Goal: Contribute content: Add original content to the website for others to see

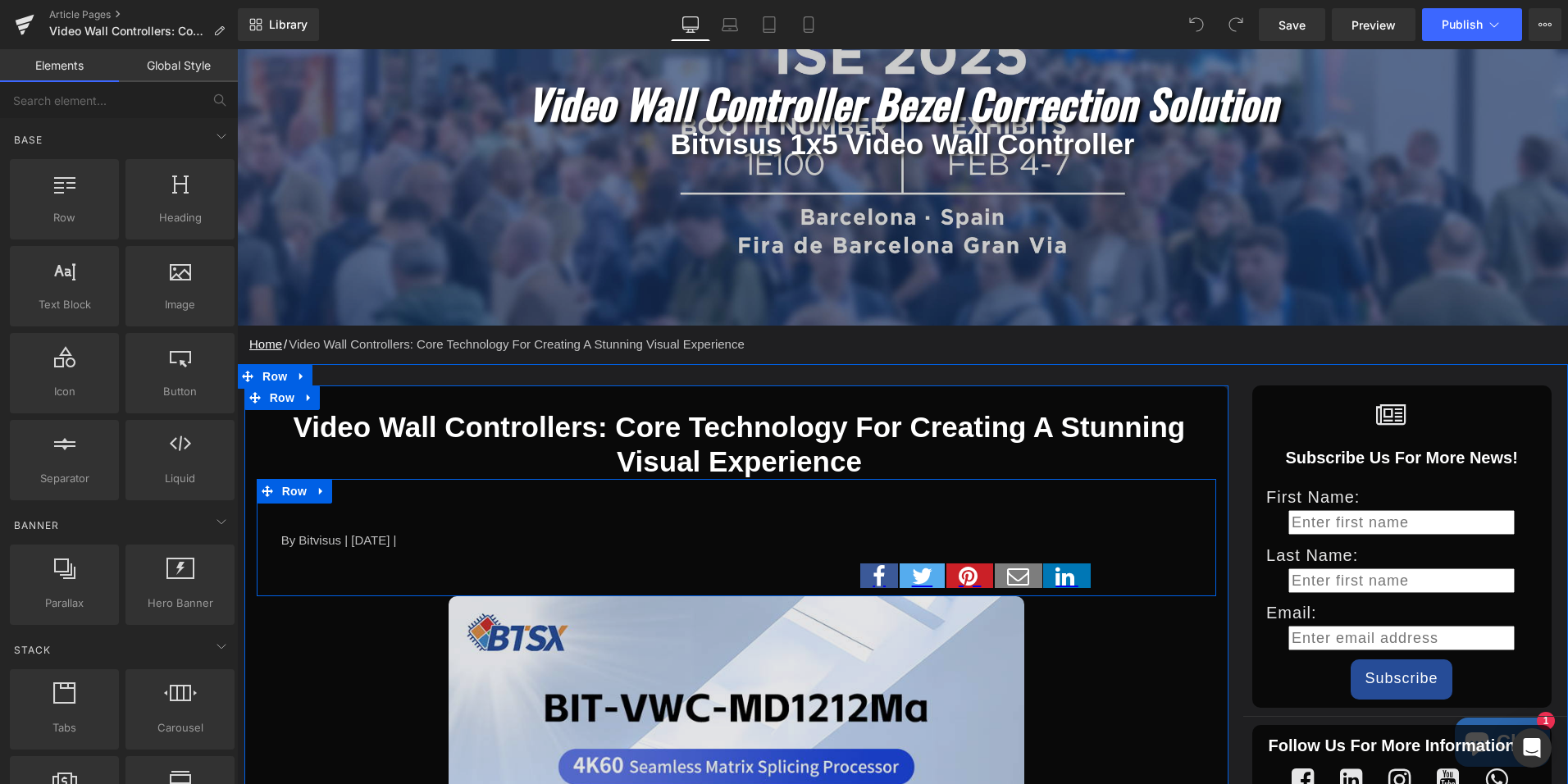
scroll to position [328, 0]
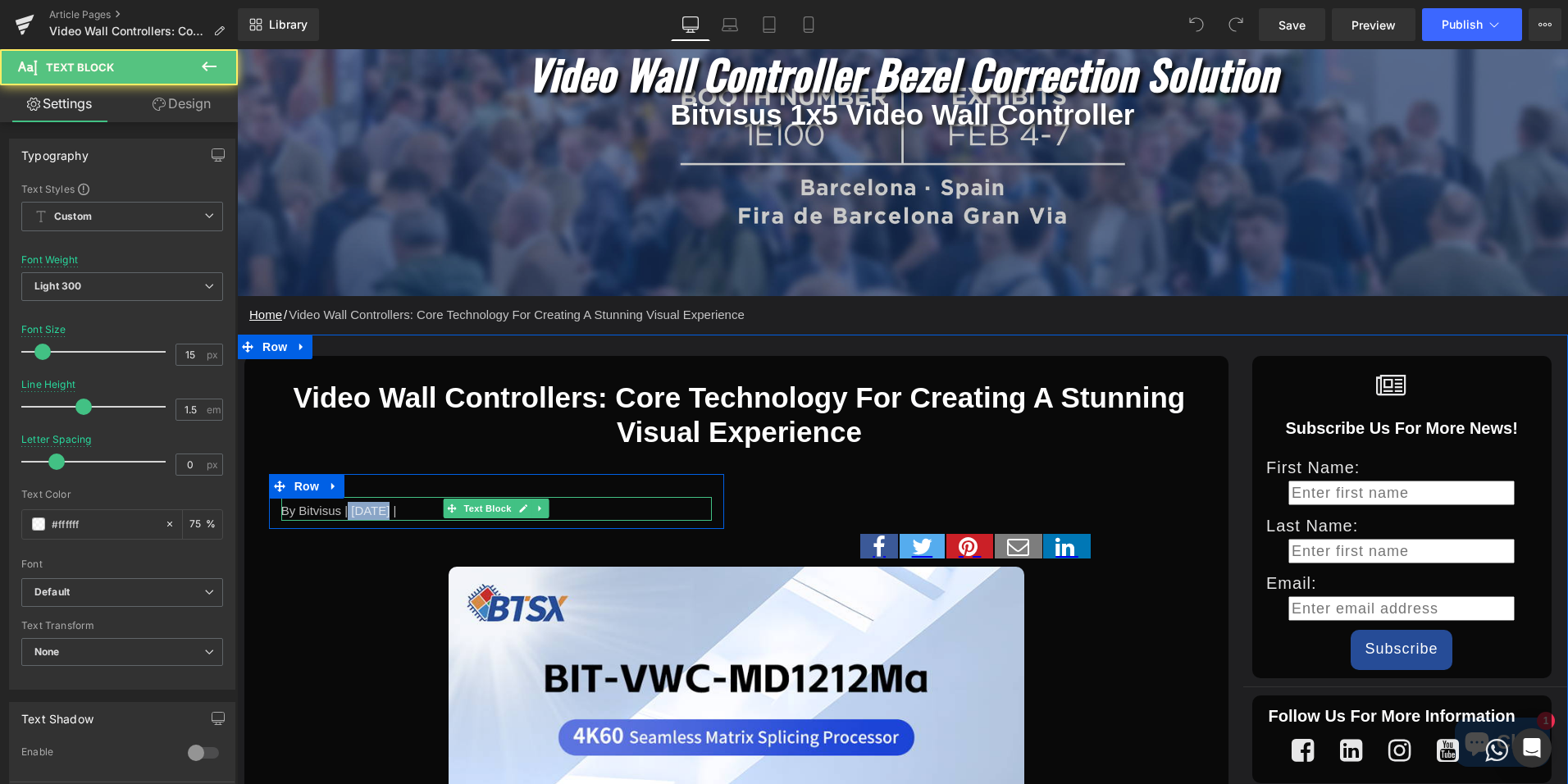
drag, startPoint x: 335, startPoint y: 509, endPoint x: 373, endPoint y: 508, distance: 38.0
click at [373, 508] on div "By Bitvisus | [DATE] |" at bounding box center [496, 509] width 430 height 24
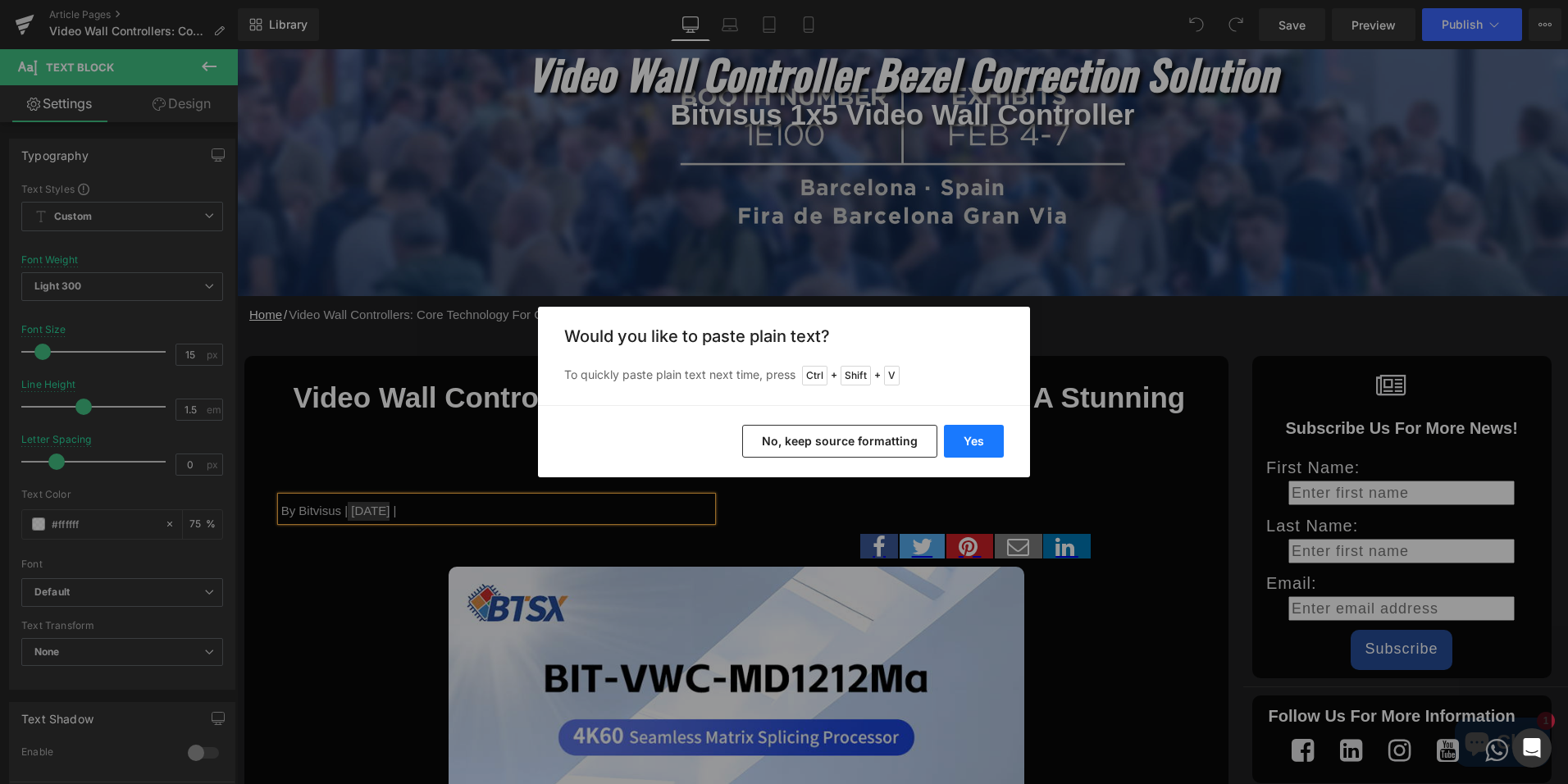
click at [971, 435] on button "Yes" at bounding box center [974, 441] width 60 height 33
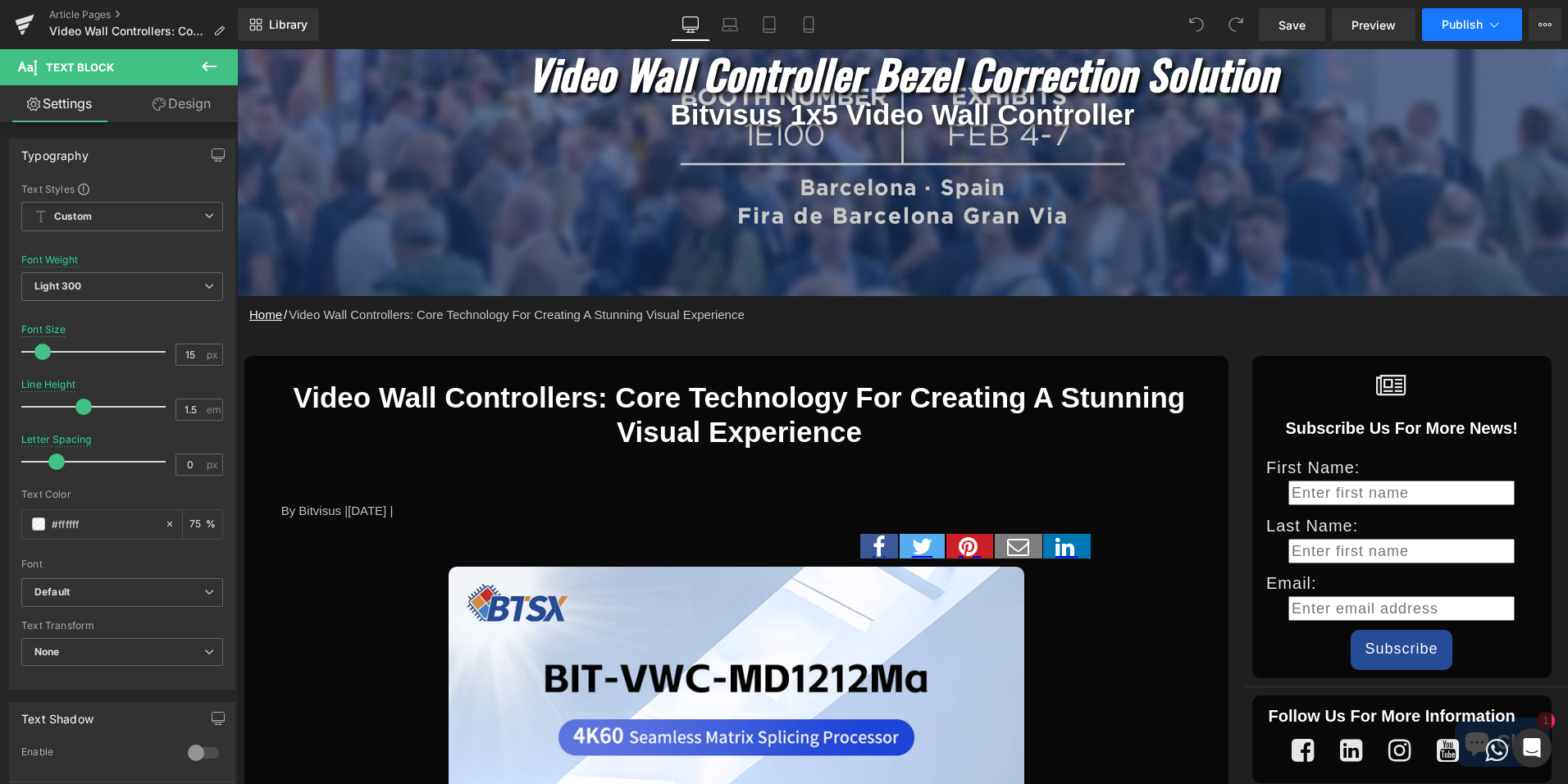
click at [1492, 23] on icon at bounding box center [1494, 24] width 16 height 16
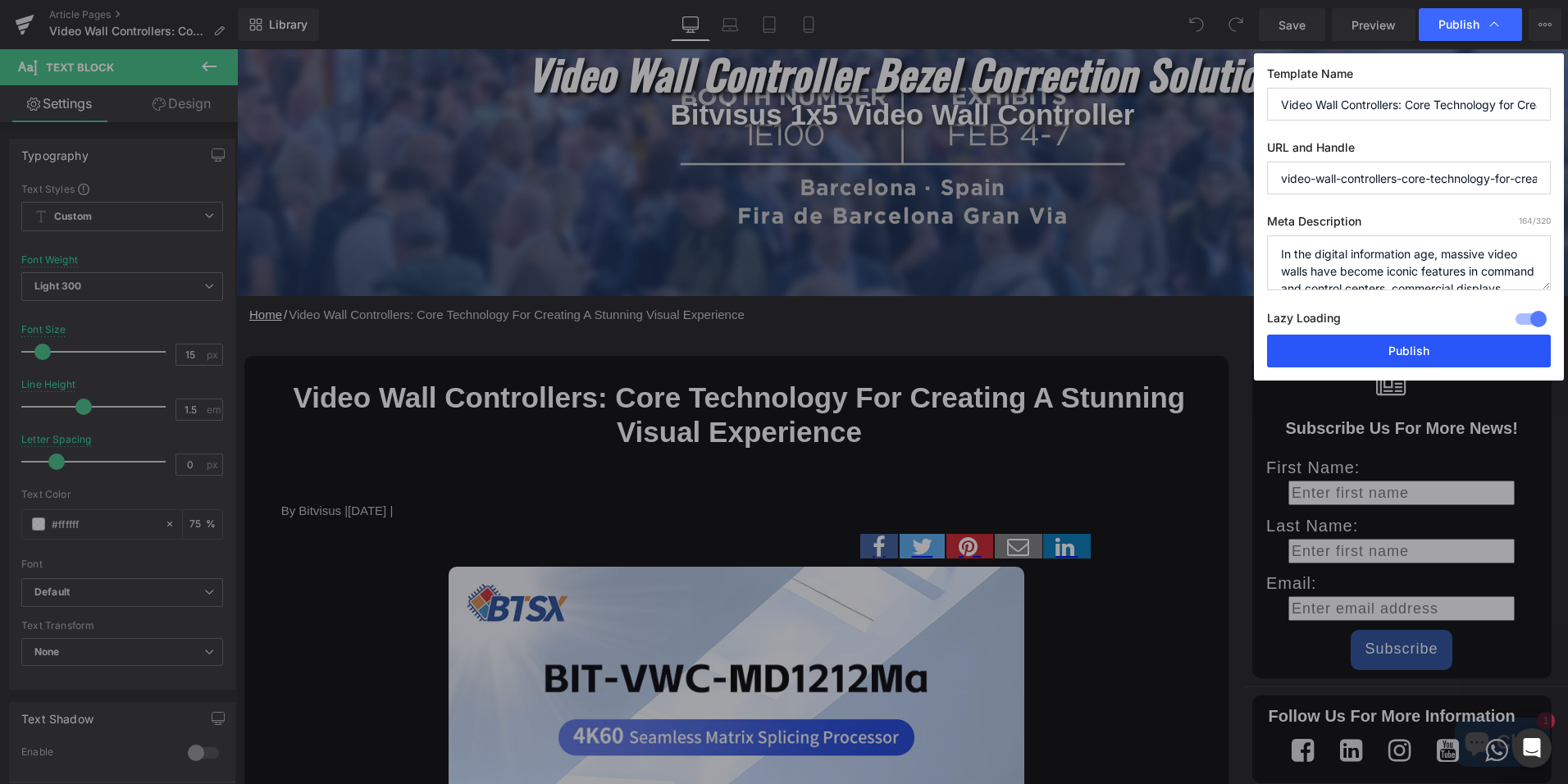
click at [1408, 343] on button "Publish" at bounding box center [1409, 351] width 284 height 33
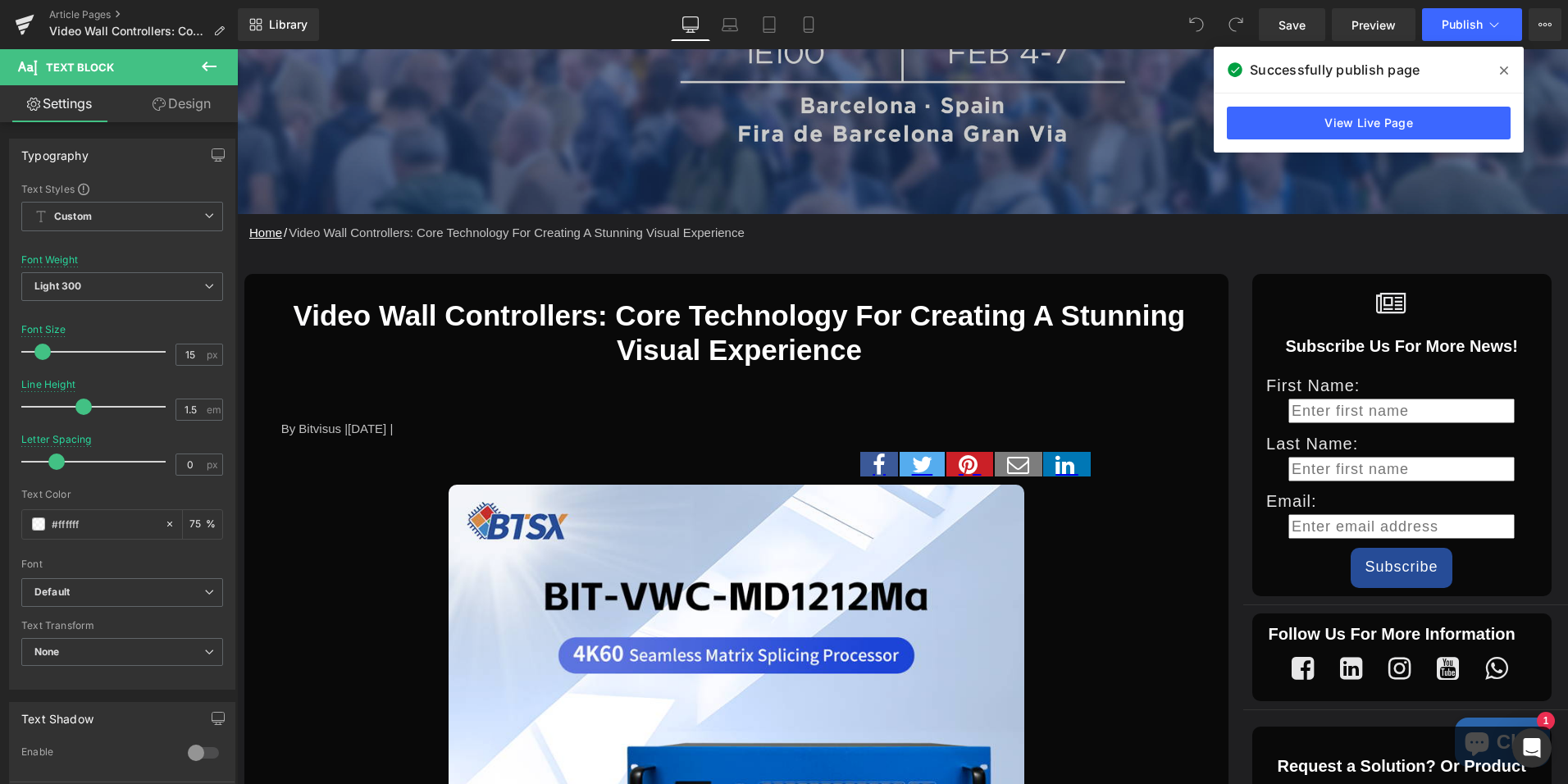
scroll to position [246, 0]
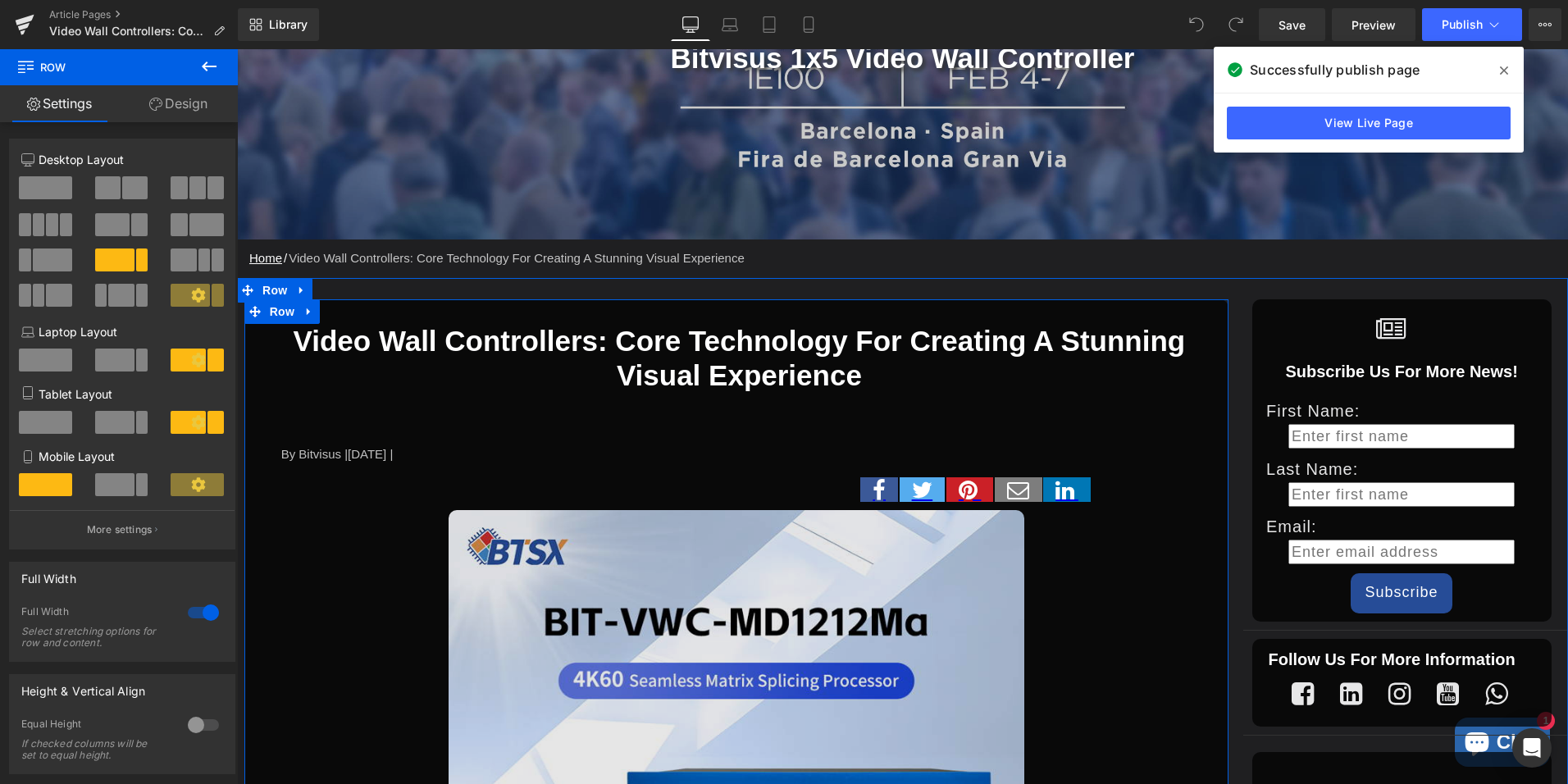
scroll to position [410, 0]
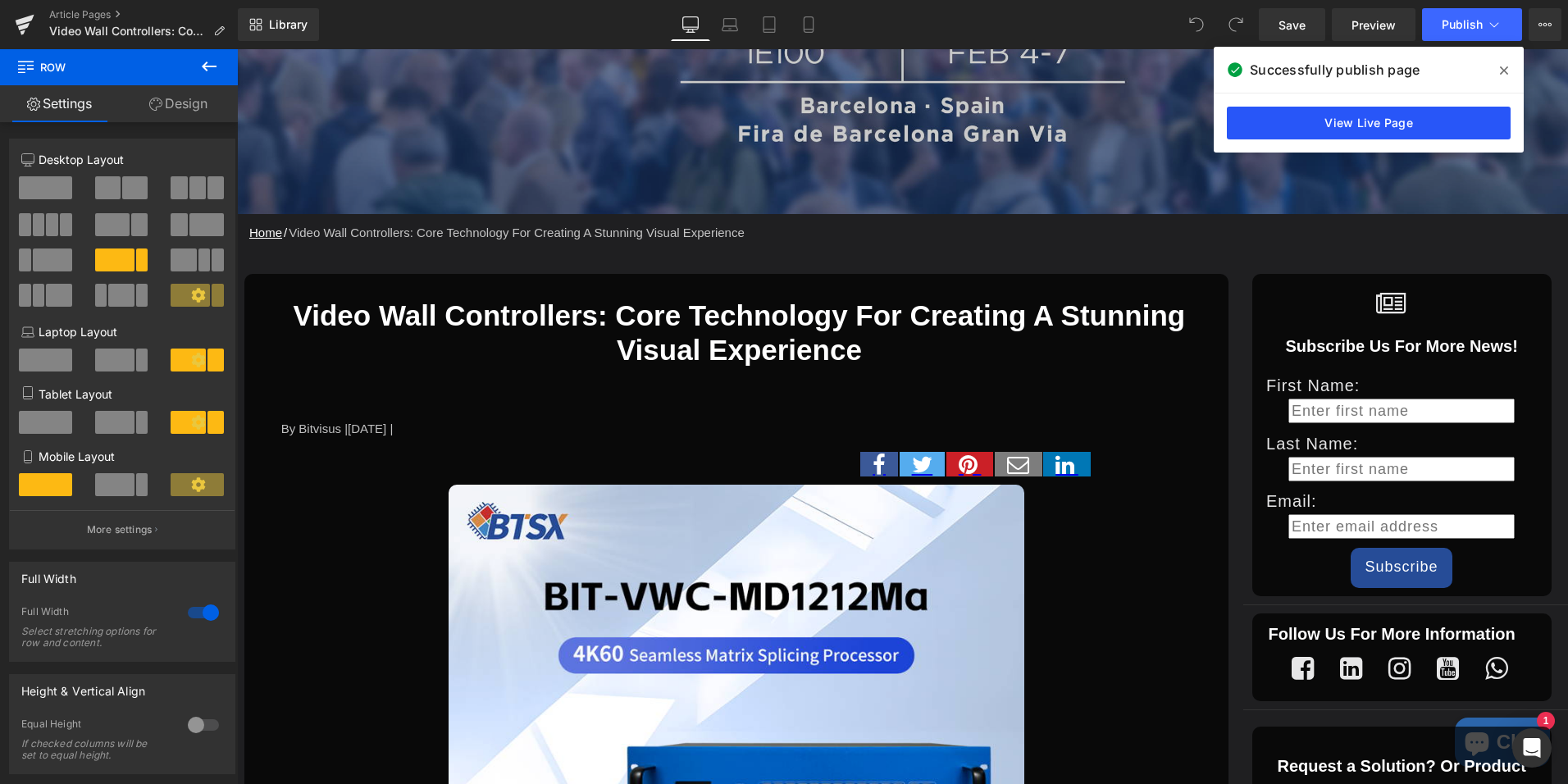
click at [1350, 127] on link "View Live Page" at bounding box center [1369, 122] width 284 height 33
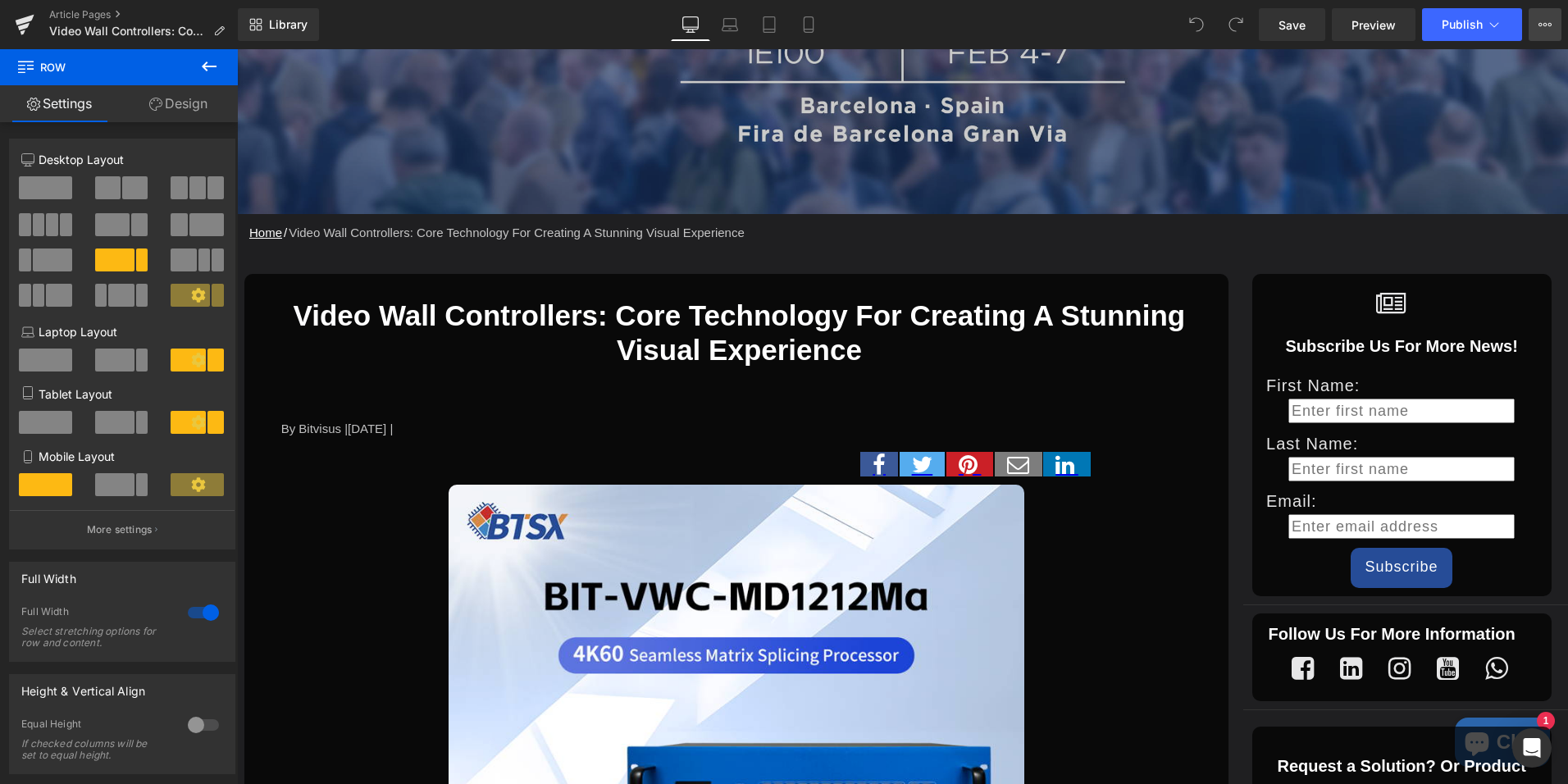
click at [1546, 27] on icon at bounding box center [1545, 24] width 14 height 14
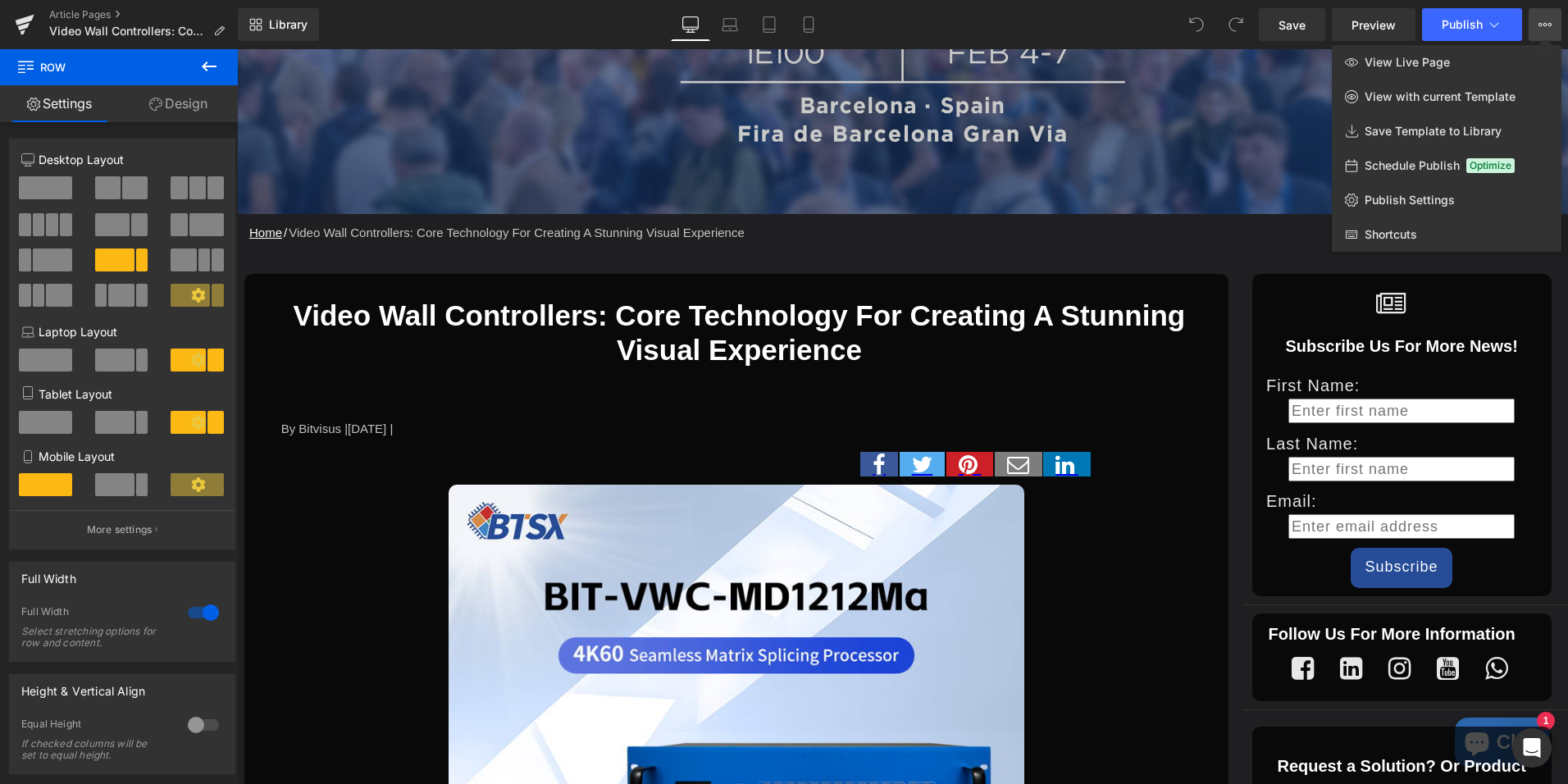
click at [1560, 18] on button "View Live Page View with current Template Save Template to Library Schedule Pub…" at bounding box center [1545, 24] width 33 height 33
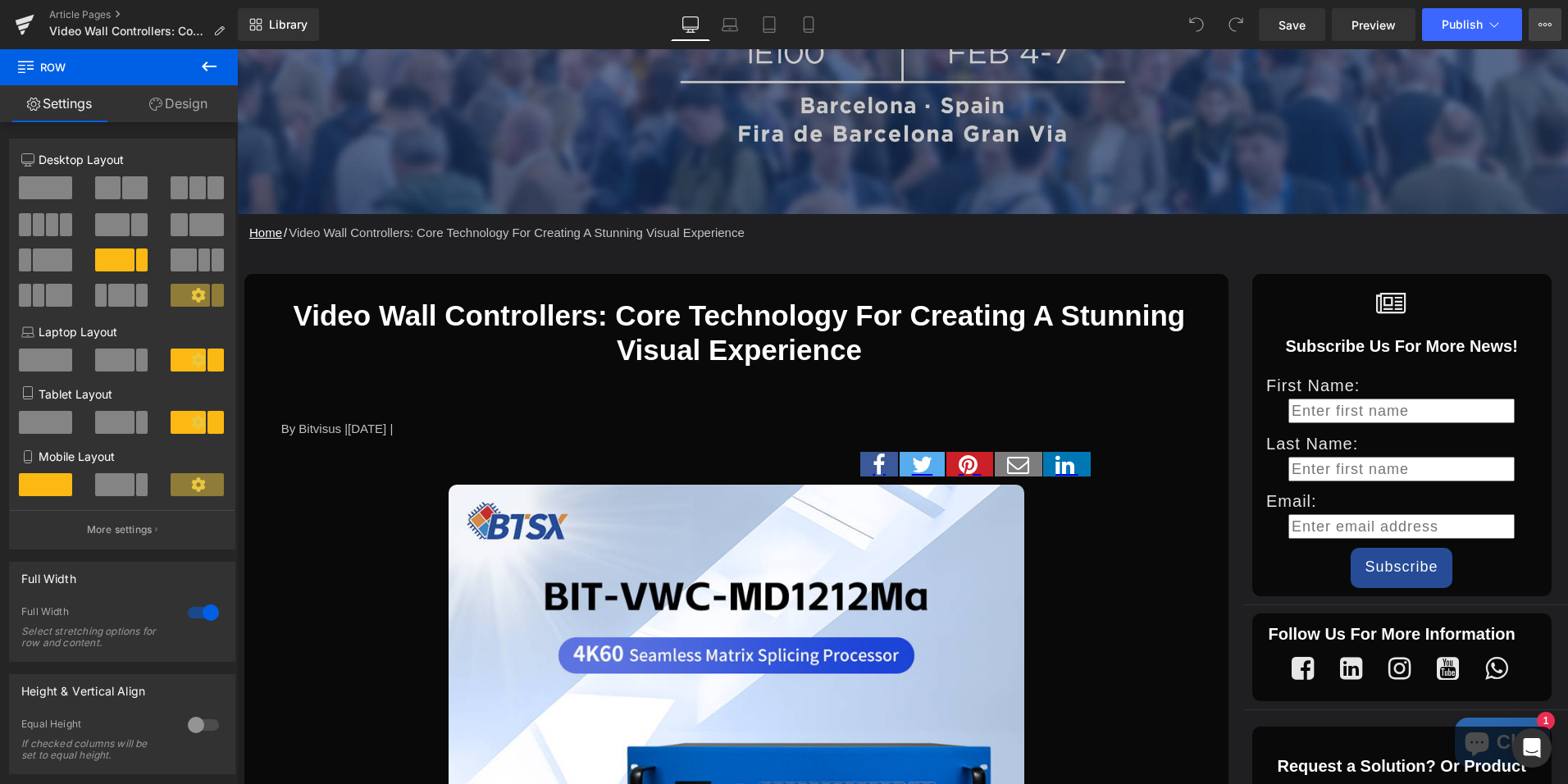
click at [1560, 18] on button "View Live Page View with current Template Save Template to Library Schedule Pub…" at bounding box center [1545, 24] width 33 height 33
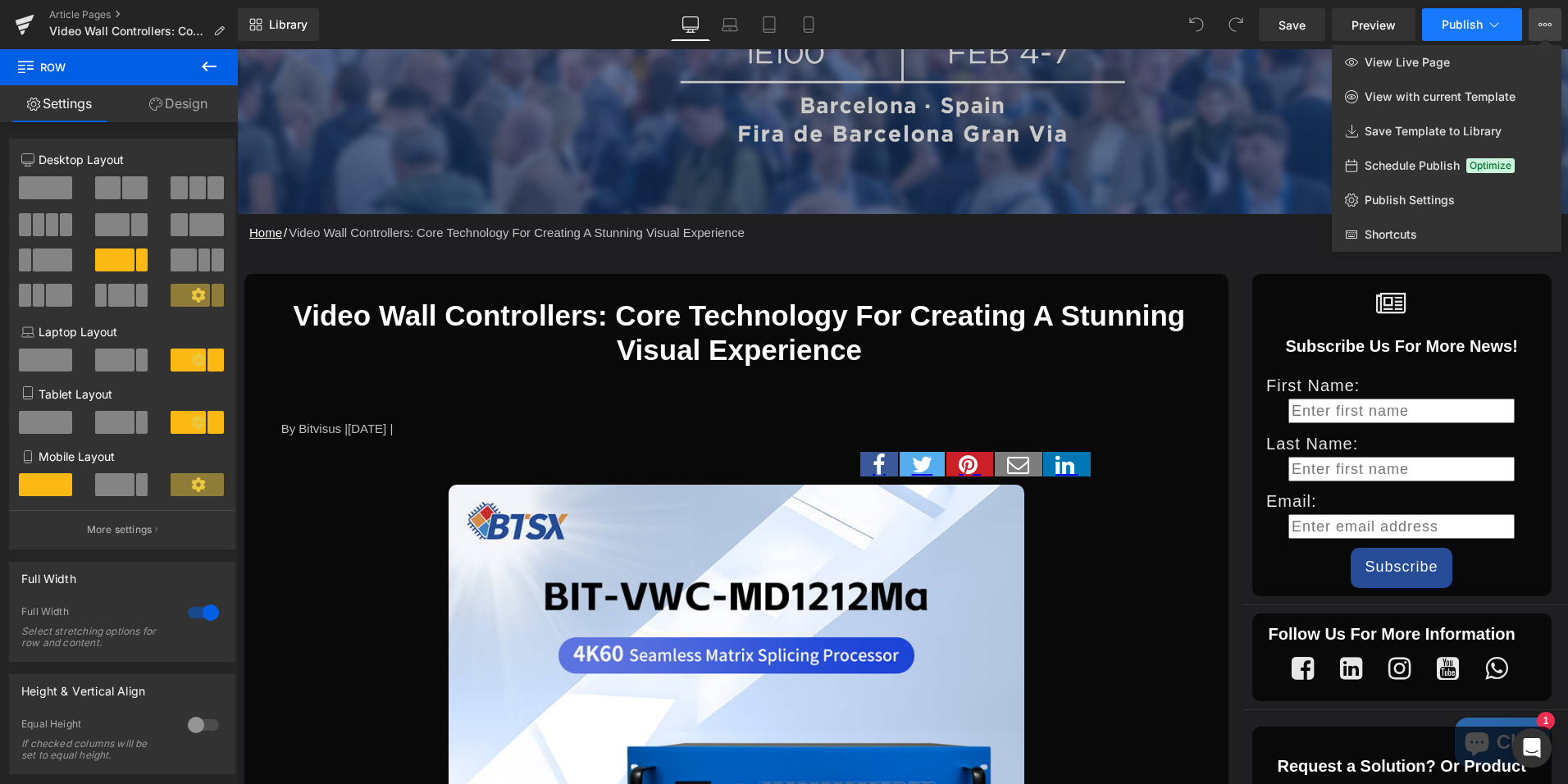
click at [1476, 33] on button "Publish" at bounding box center [1472, 24] width 100 height 33
click at [97, 16] on link "Article Pages" at bounding box center [143, 15] width 189 height 14
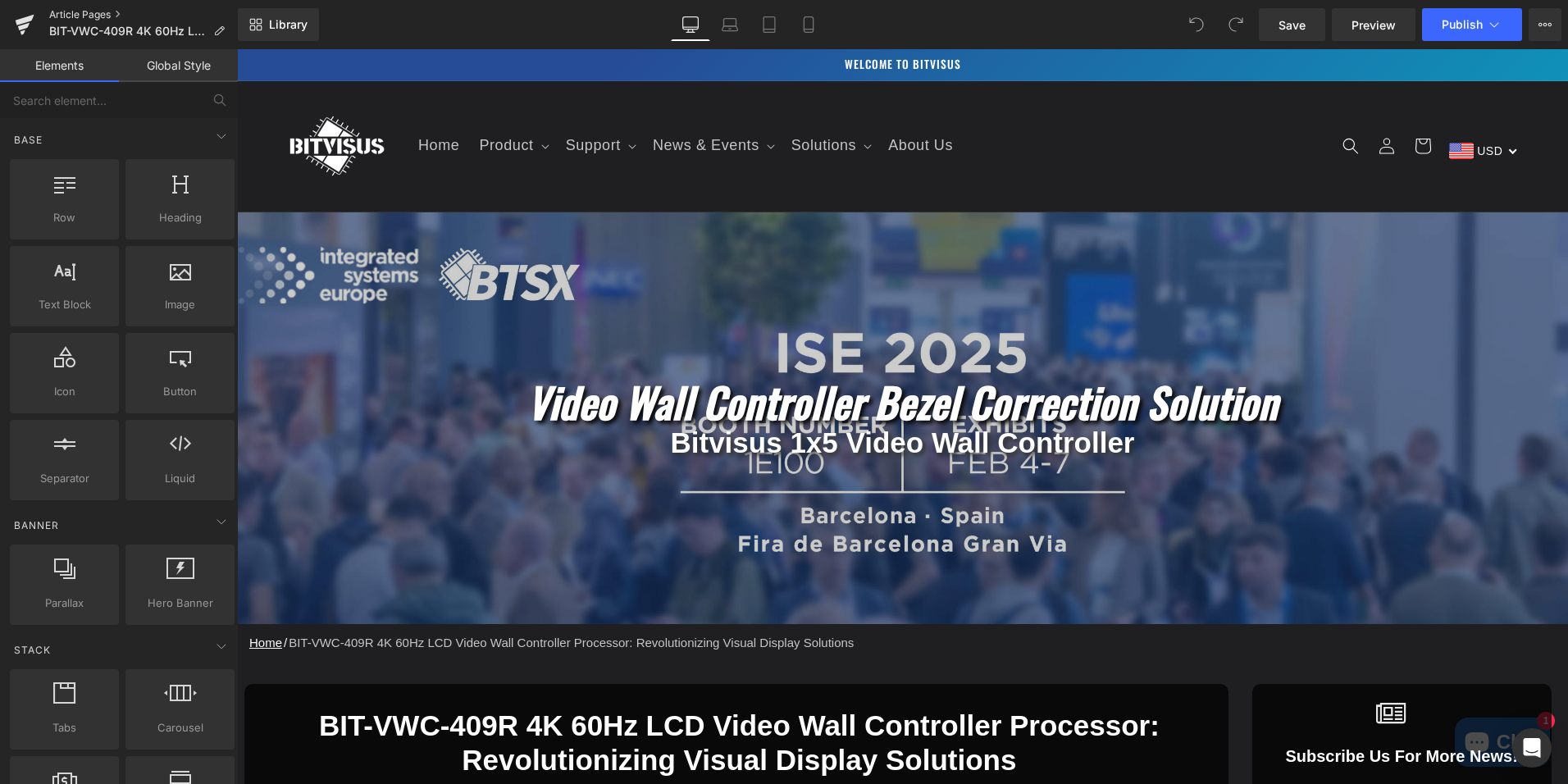
click at [75, 19] on link "Article Pages" at bounding box center [143, 15] width 189 height 14
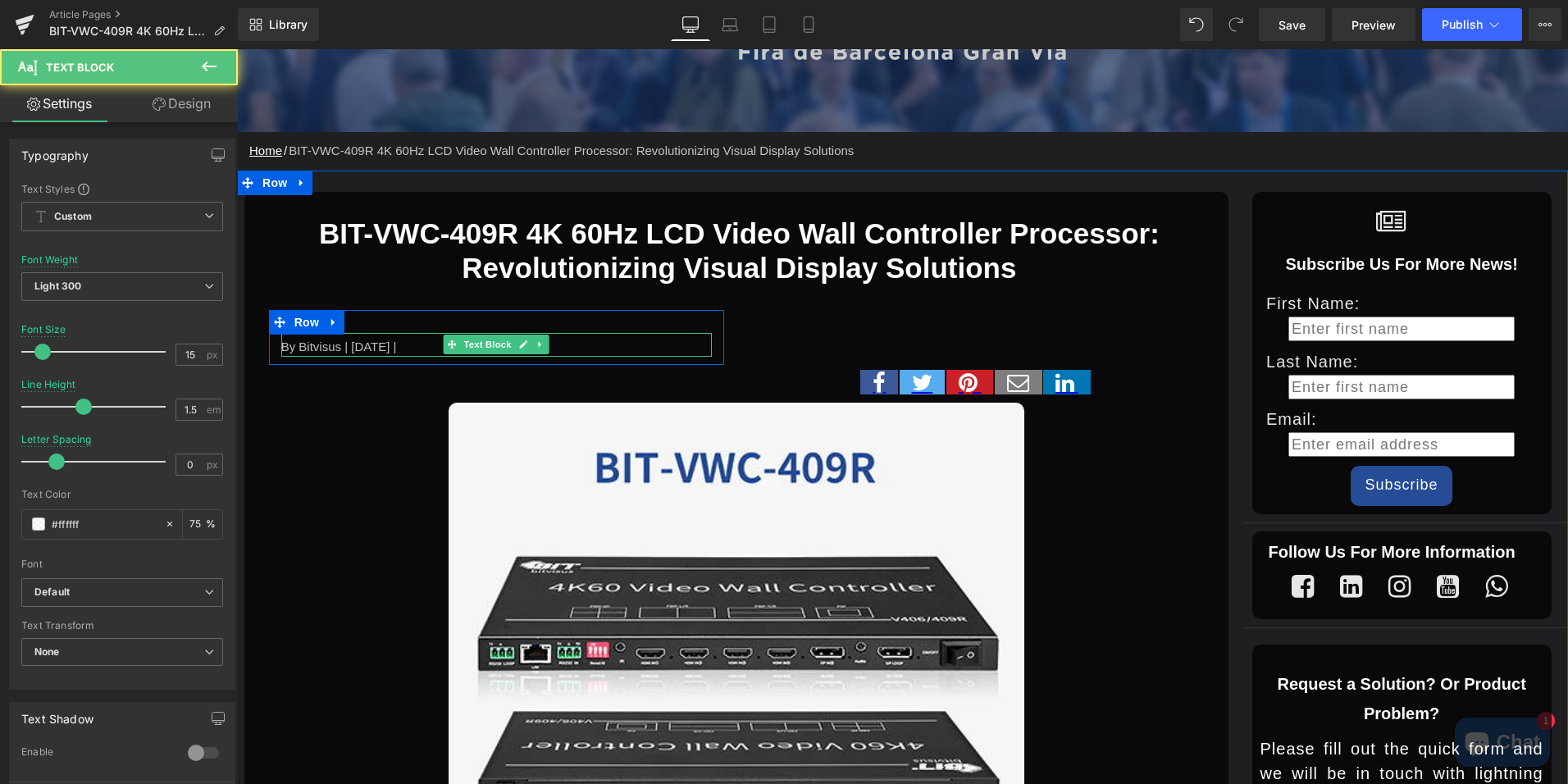
click at [398, 349] on div "By Bitvisus | September 1 2025 |" at bounding box center [496, 345] width 430 height 24
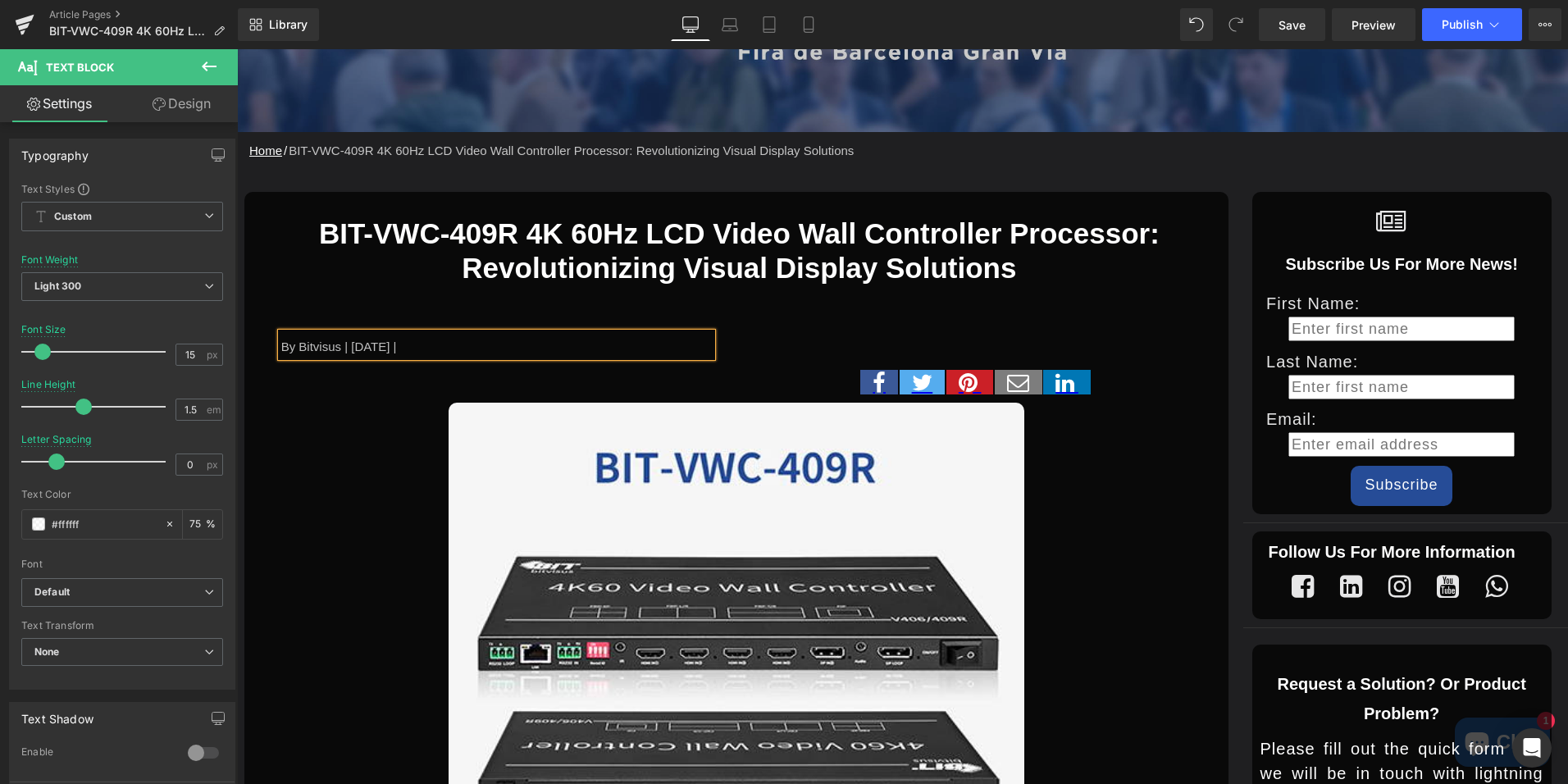
click at [758, 305] on div "By Bitvisus | September 6 2025 | Text Block Row Social Share Row Row" at bounding box center [736, 343] width 960 height 117
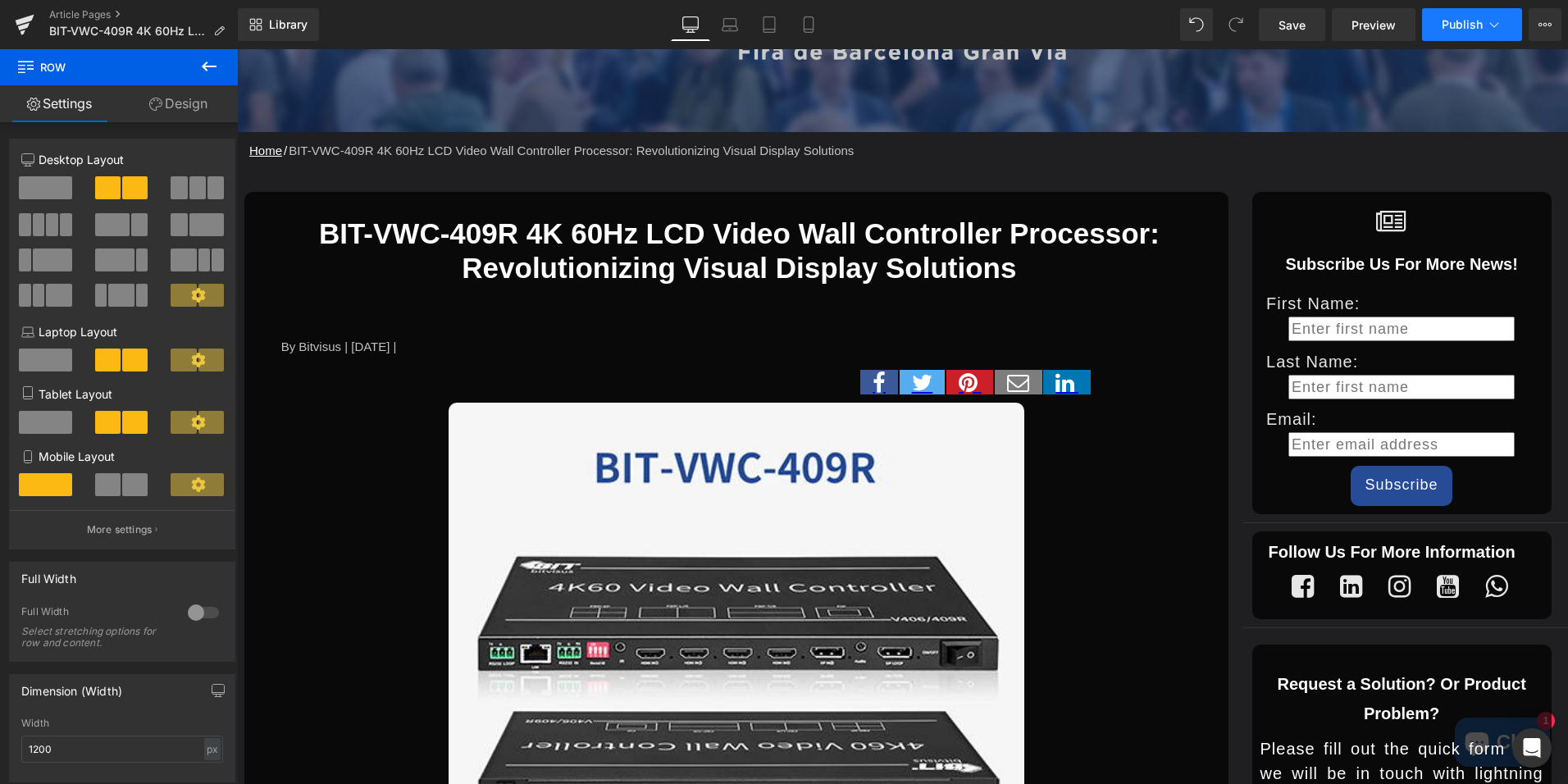
click at [1460, 21] on span "Publish" at bounding box center [1463, 24] width 41 height 14
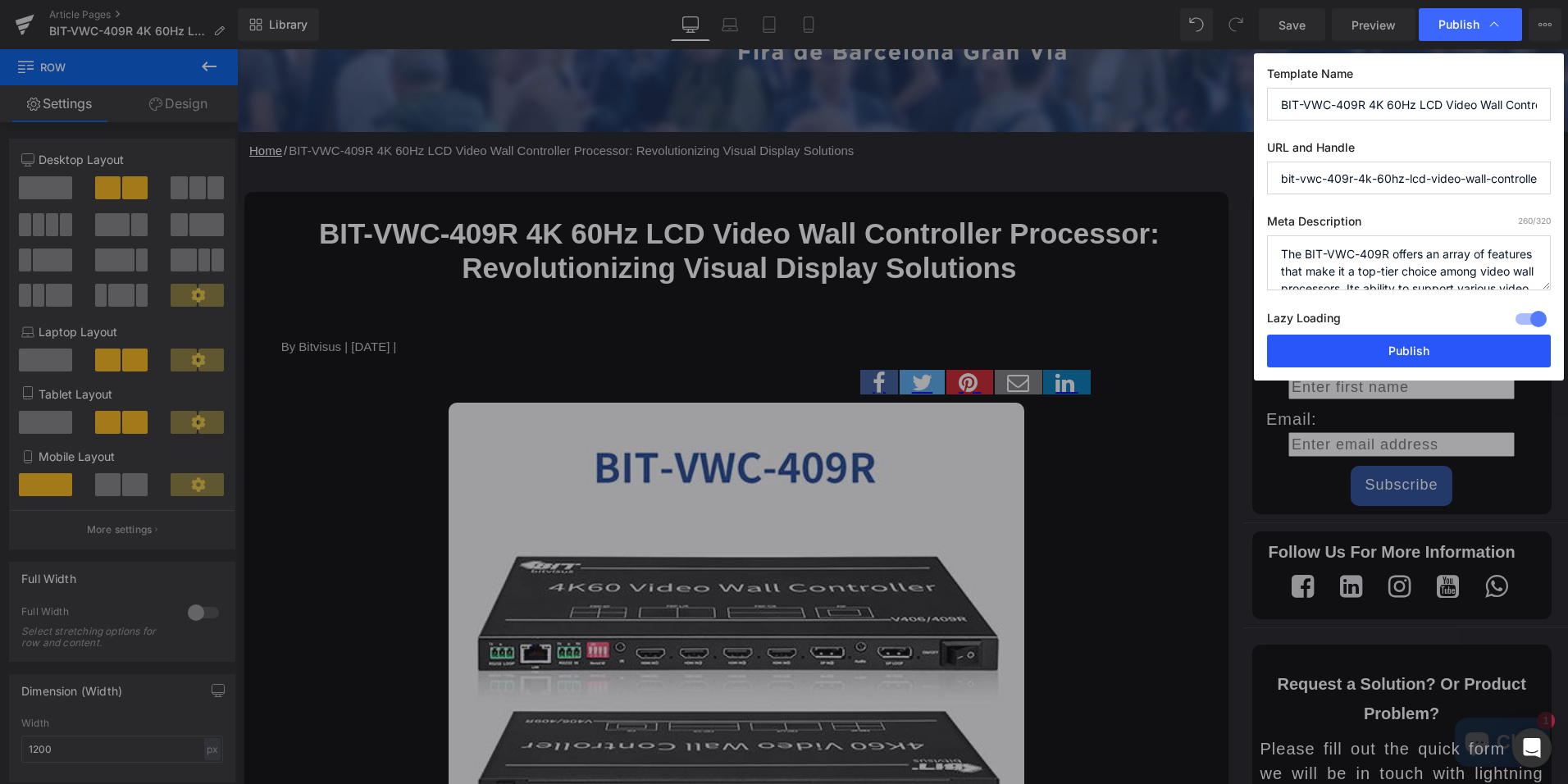
click at [1386, 343] on button "Publish" at bounding box center [1409, 351] width 284 height 33
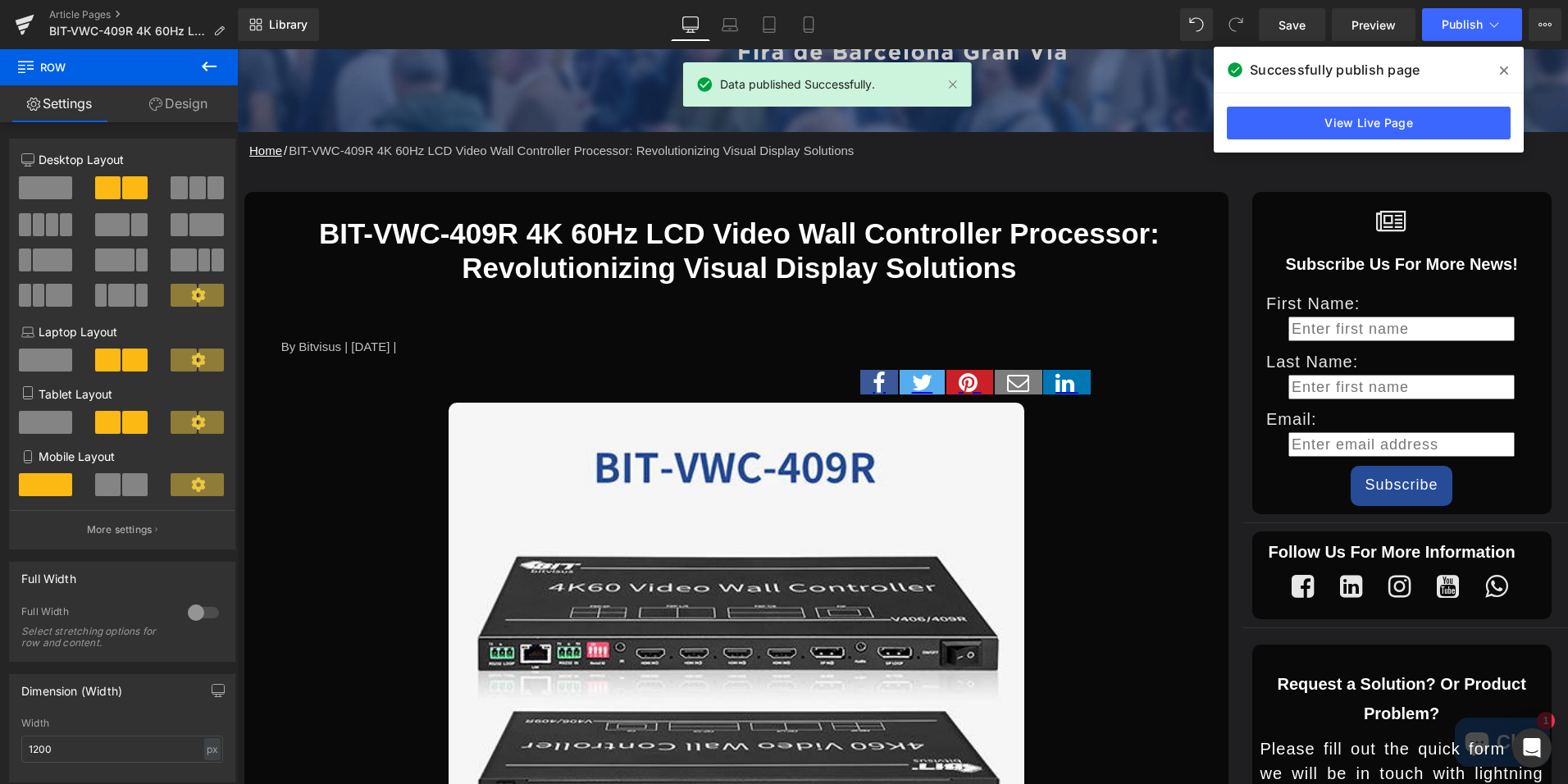
click at [1509, 73] on span at bounding box center [1504, 70] width 26 height 26
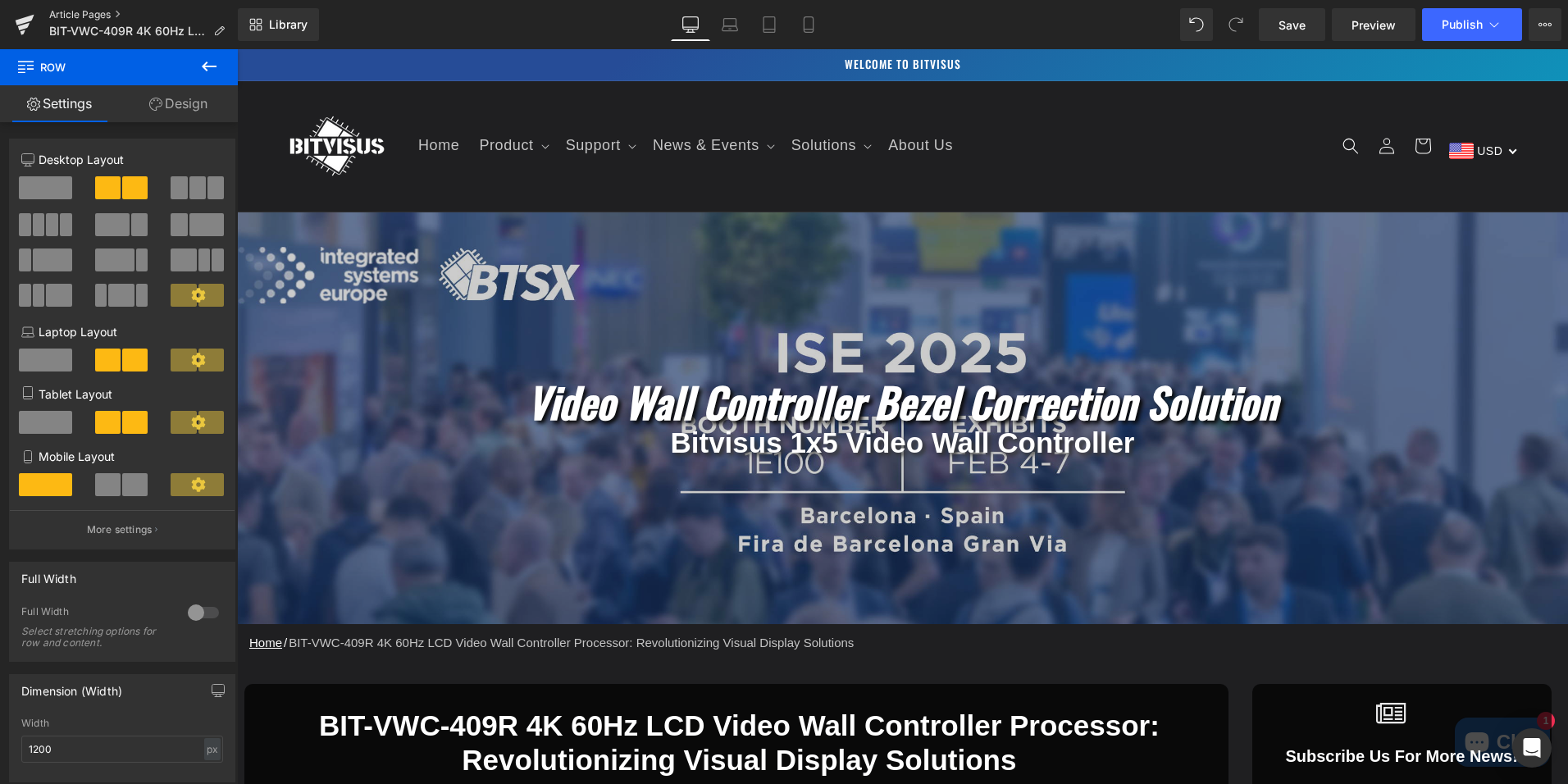
click at [89, 13] on link "Article Pages" at bounding box center [143, 15] width 189 height 14
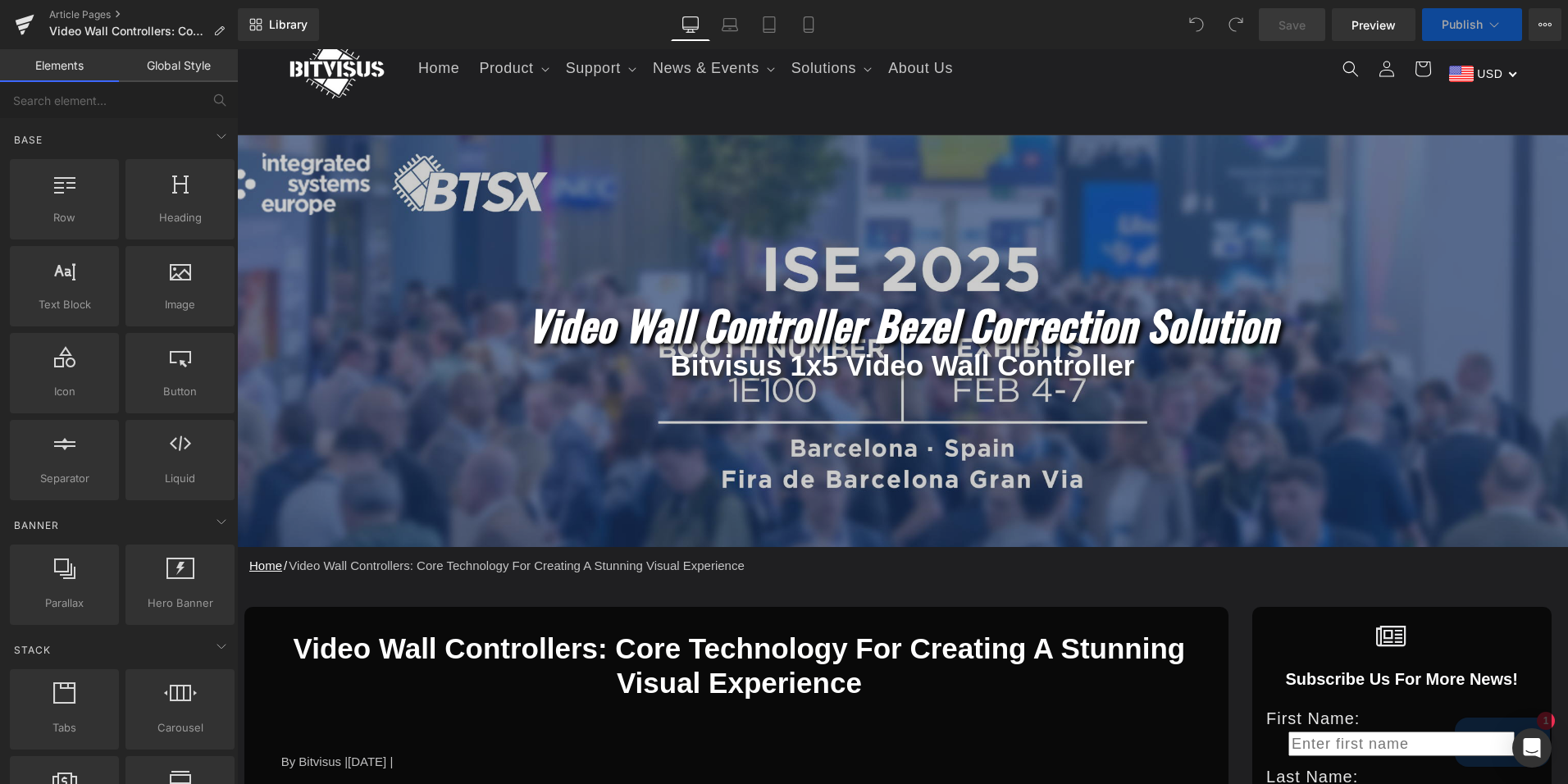
scroll to position [246, 0]
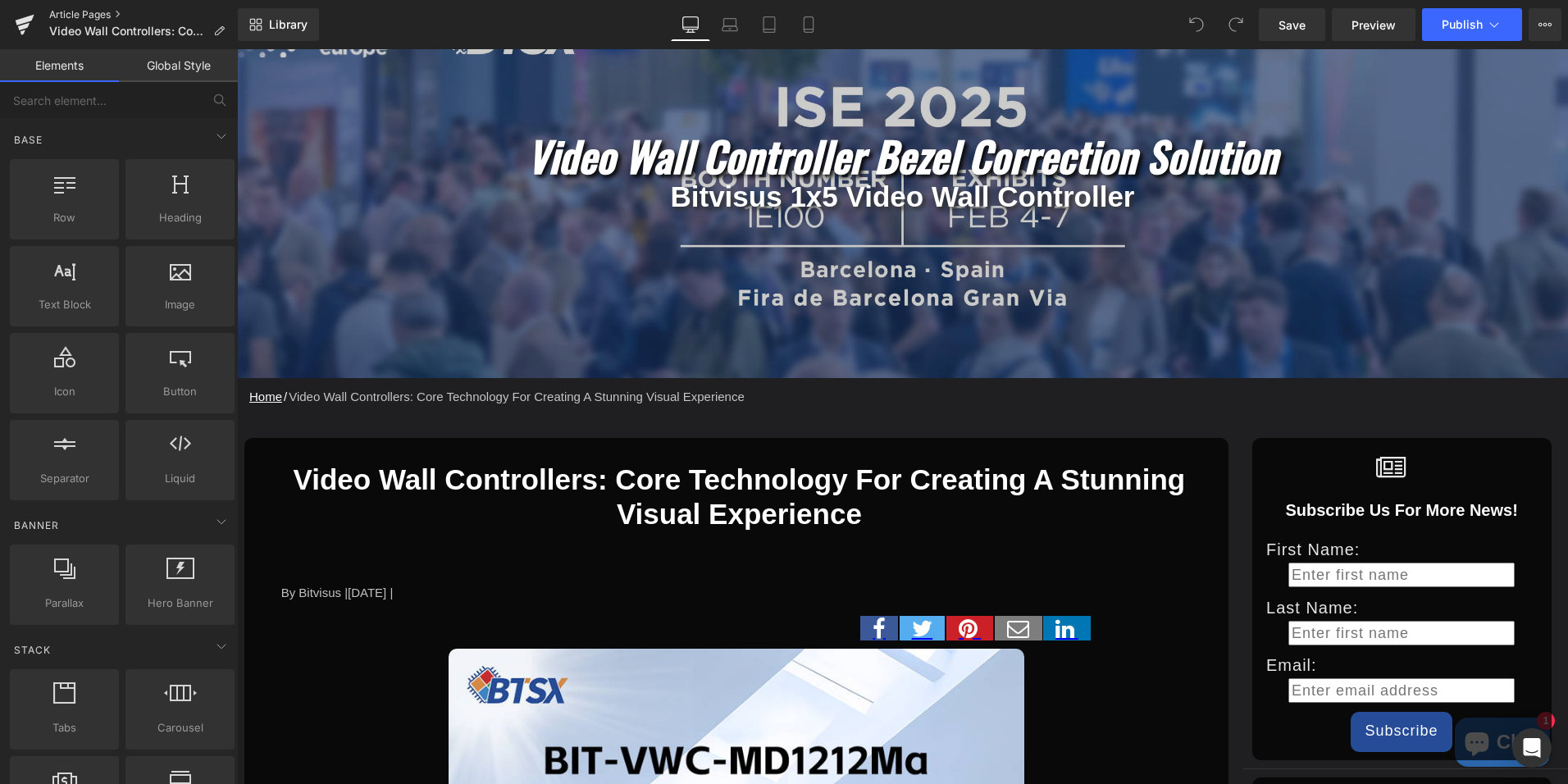
click at [82, 14] on link "Article Pages" at bounding box center [143, 15] width 189 height 14
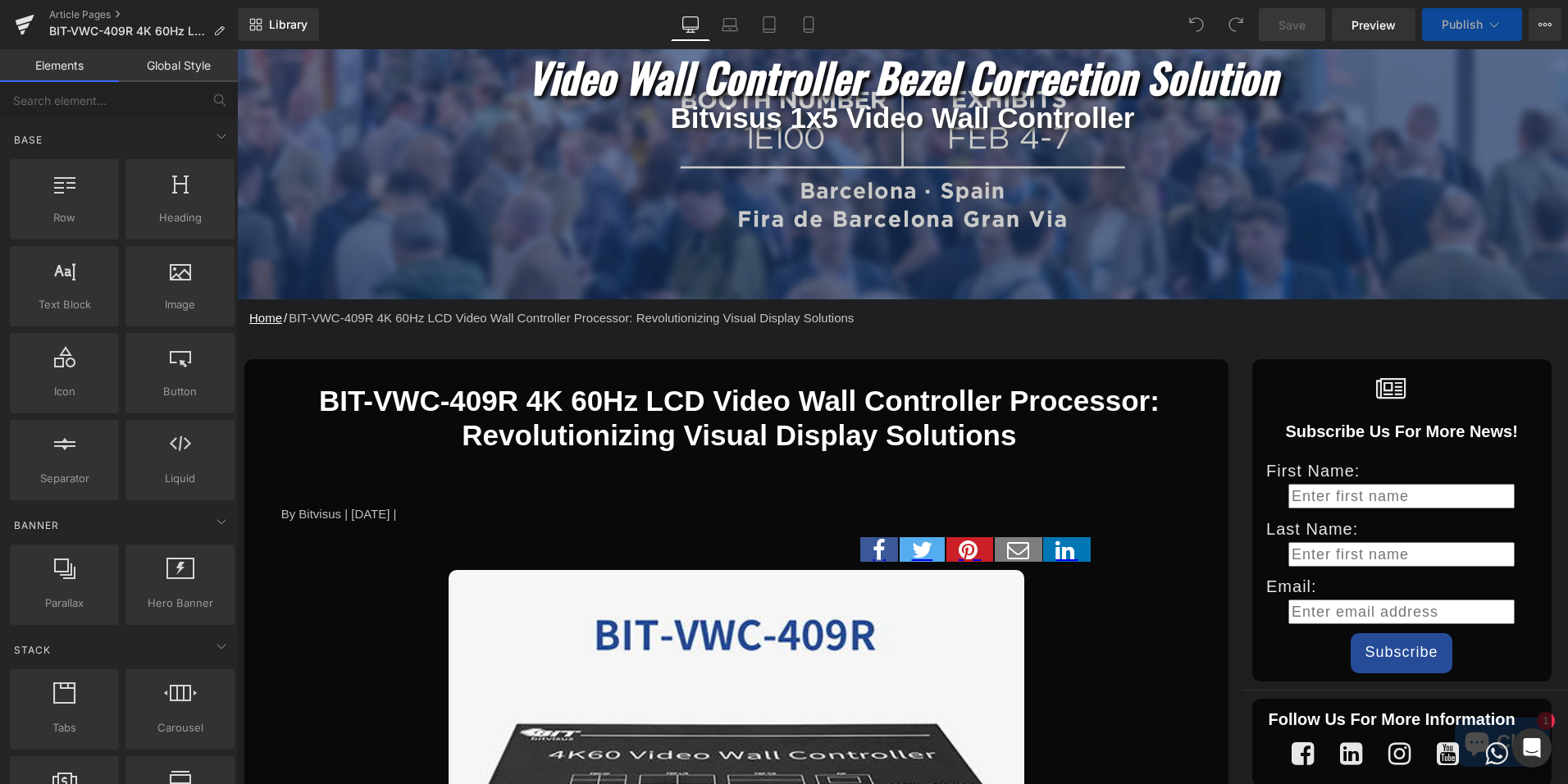
scroll to position [410, 0]
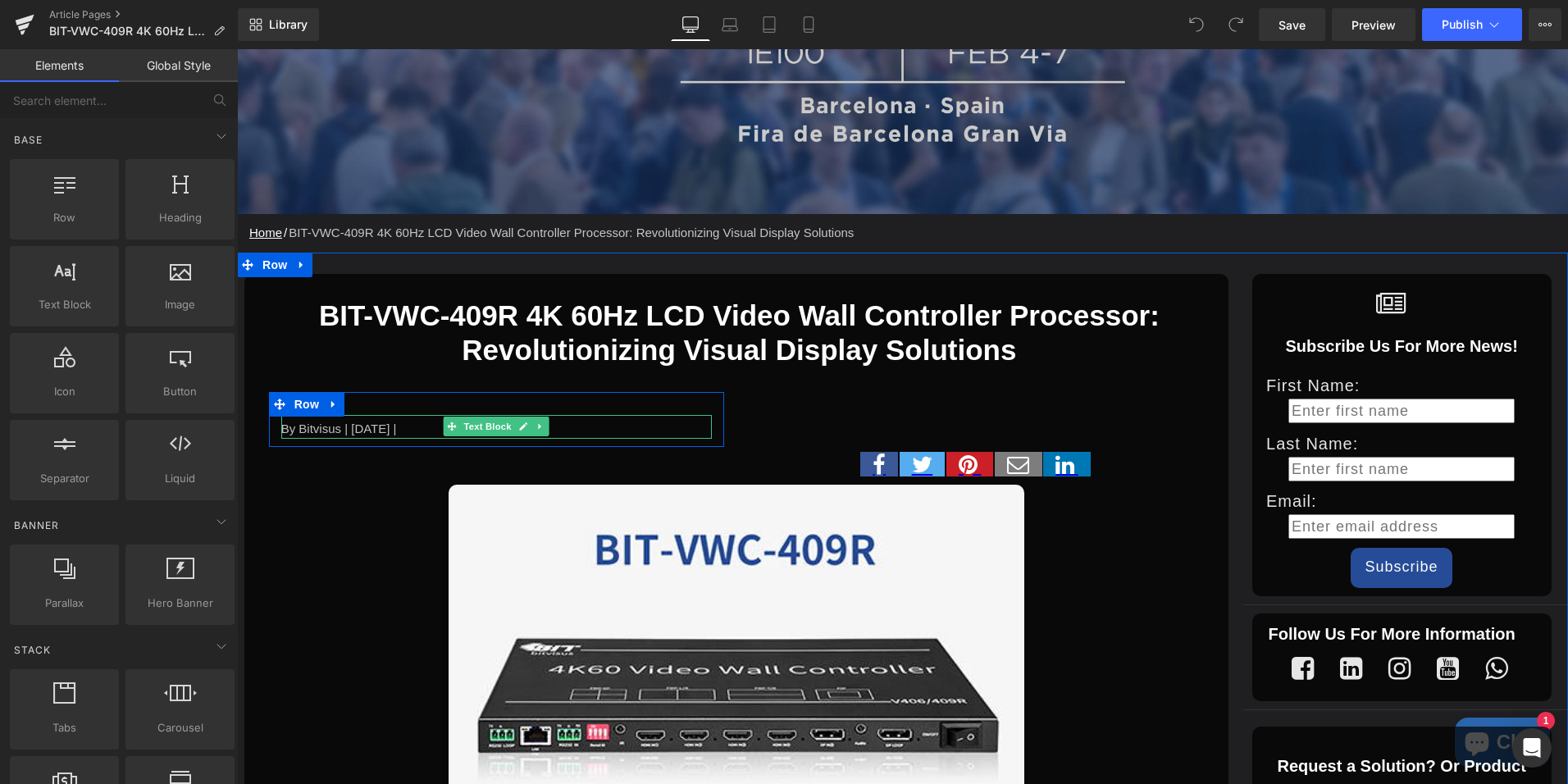
click at [423, 429] on div "By Bitvisus | [DATE] |" at bounding box center [496, 427] width 430 height 24
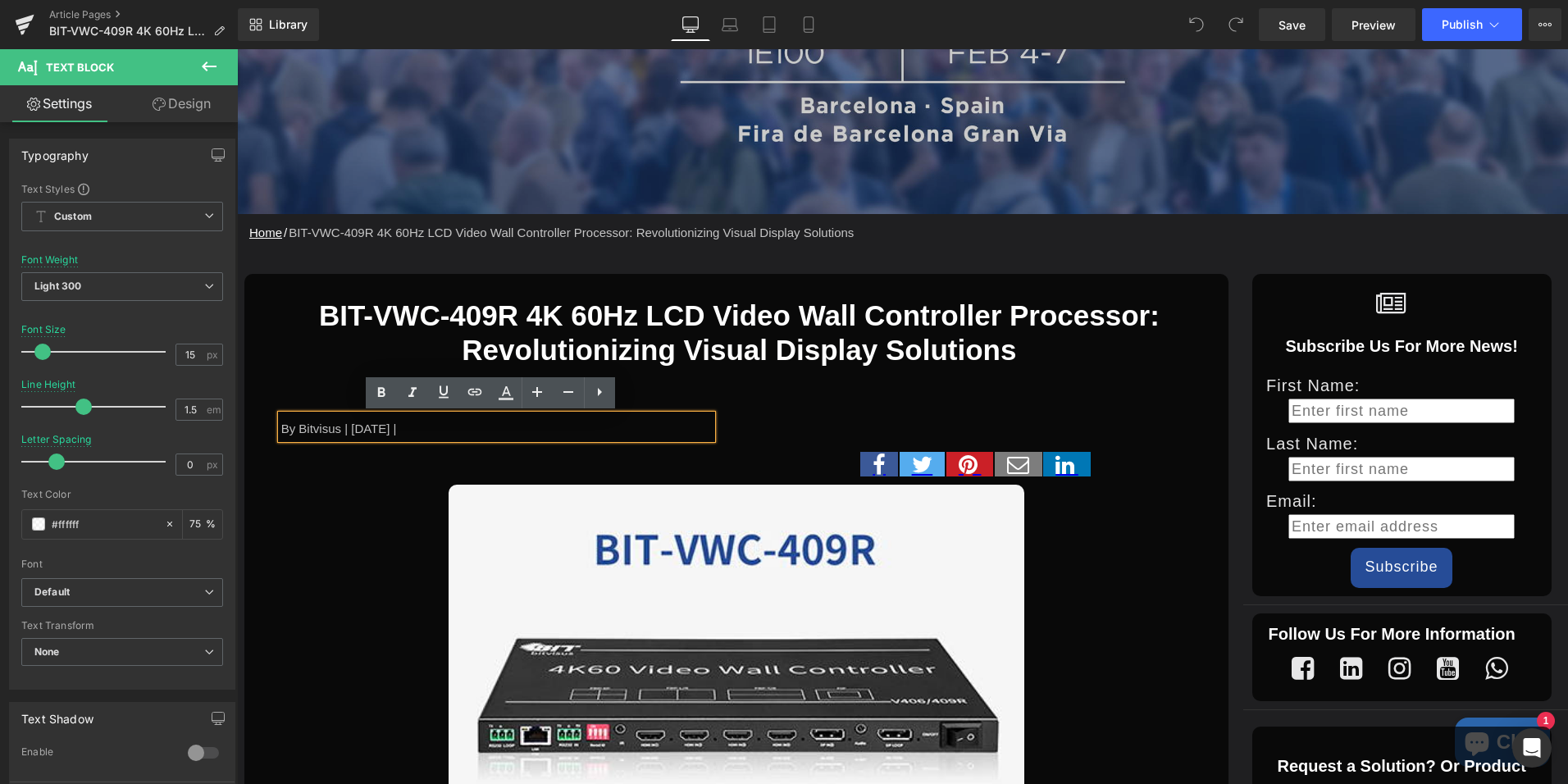
drag, startPoint x: 432, startPoint y: 428, endPoint x: 335, endPoint y: 432, distance: 97.1
click at [335, 432] on div "By Bitvisus | [DATE] |" at bounding box center [496, 427] width 430 height 24
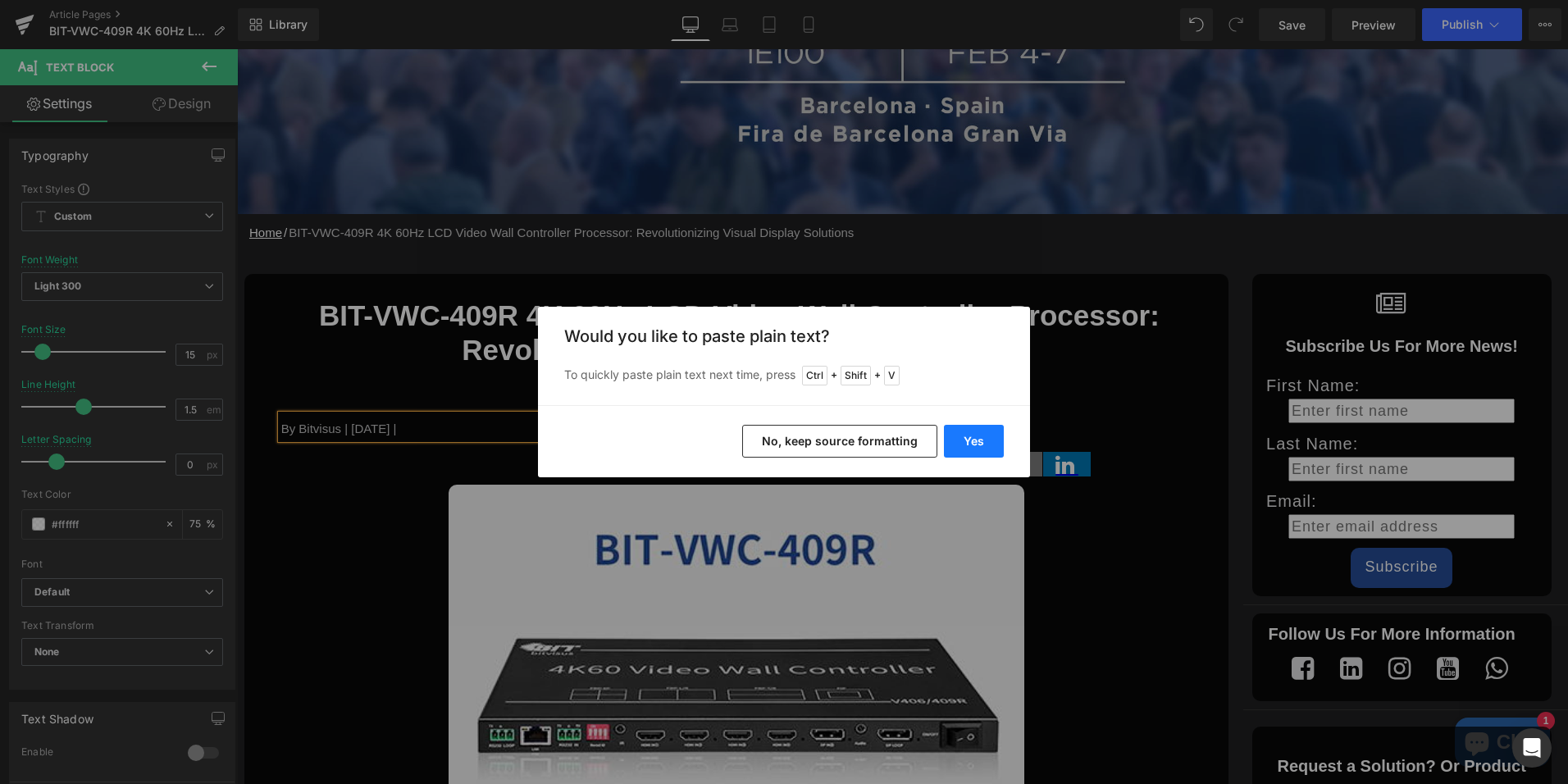
click at [977, 447] on button "Yes" at bounding box center [974, 441] width 60 height 33
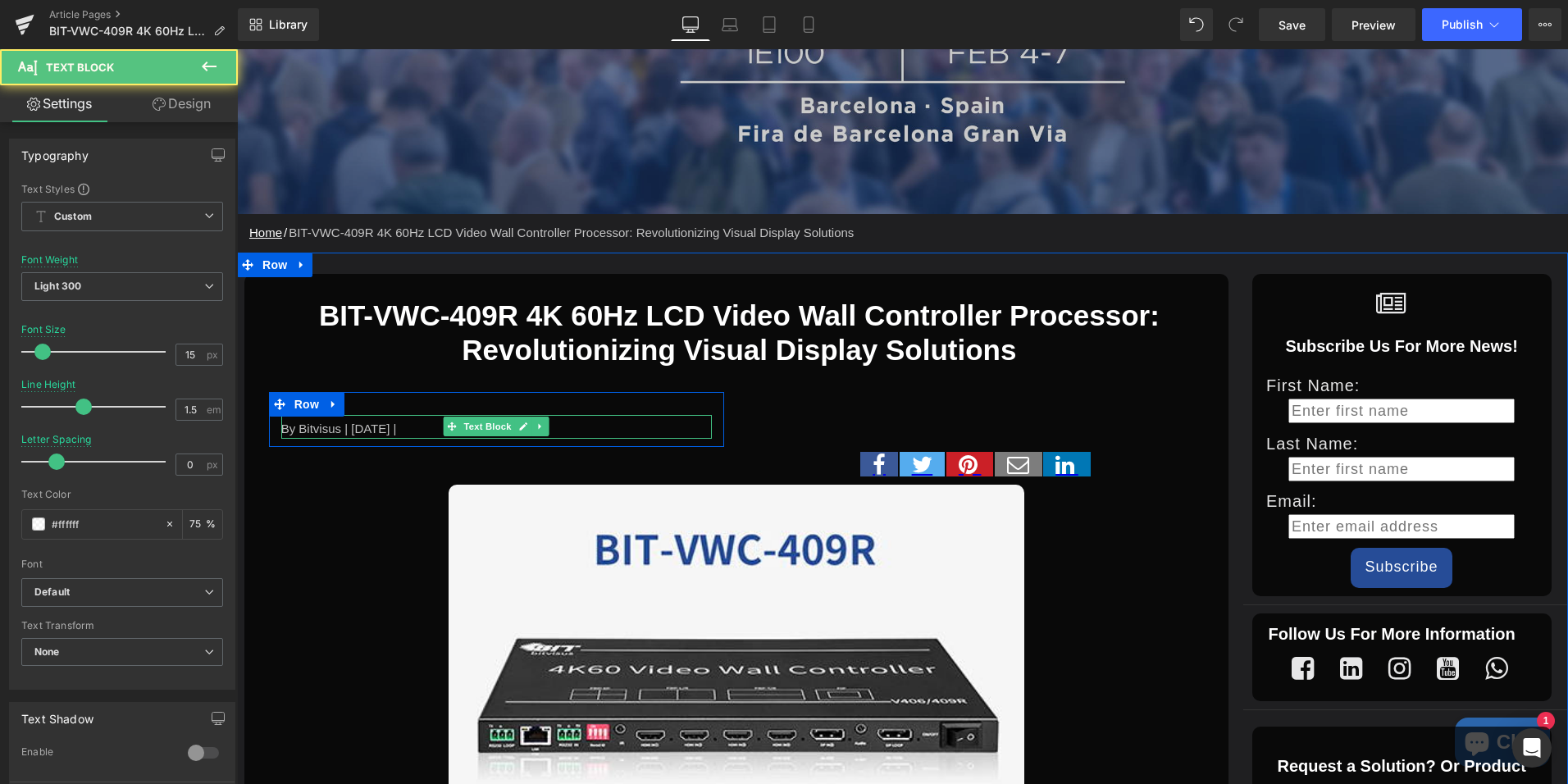
click at [383, 430] on div "By Bitvisus | [DATE] |" at bounding box center [496, 427] width 430 height 24
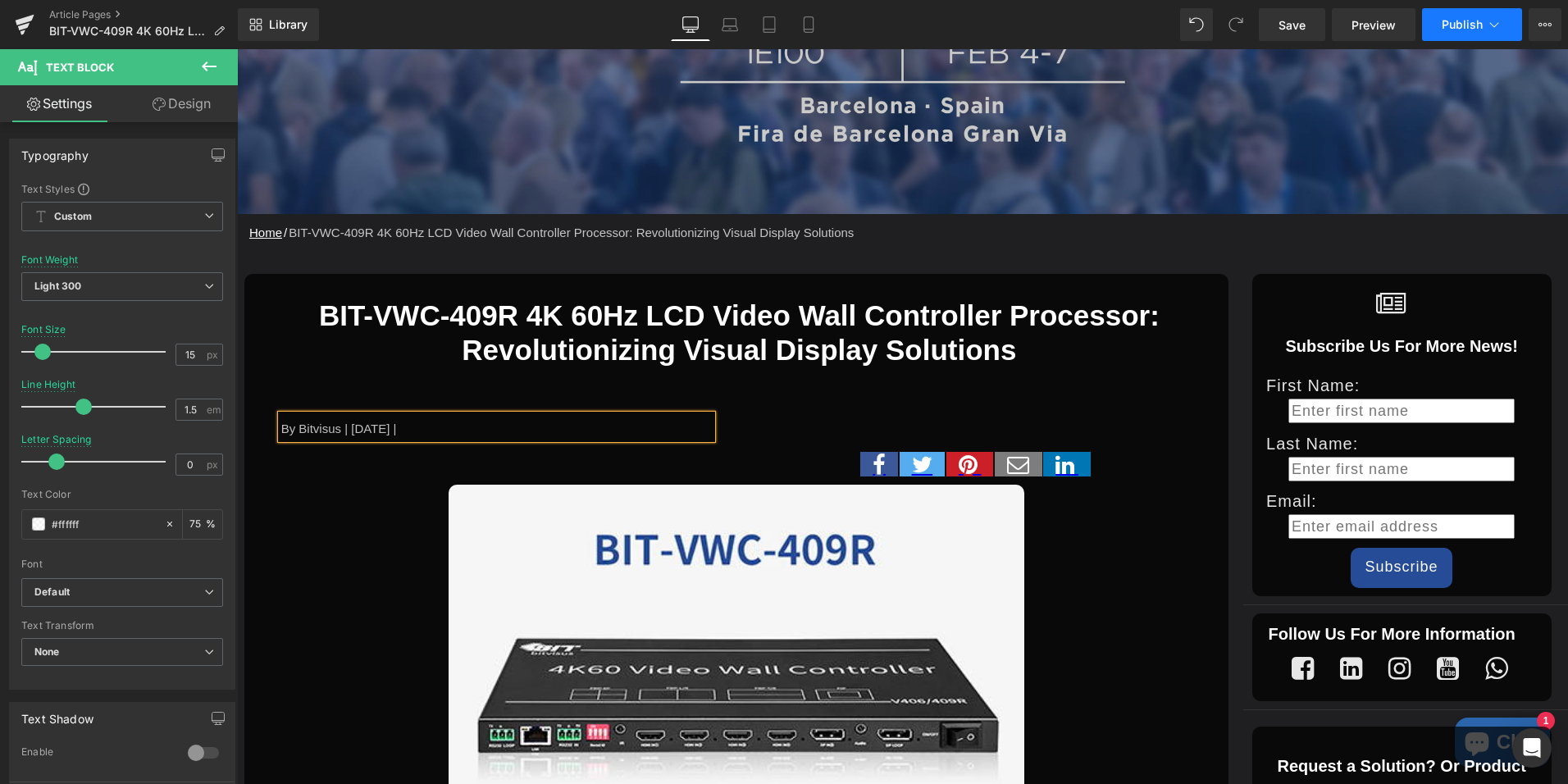
click at [1463, 19] on span "Publish" at bounding box center [1463, 24] width 41 height 14
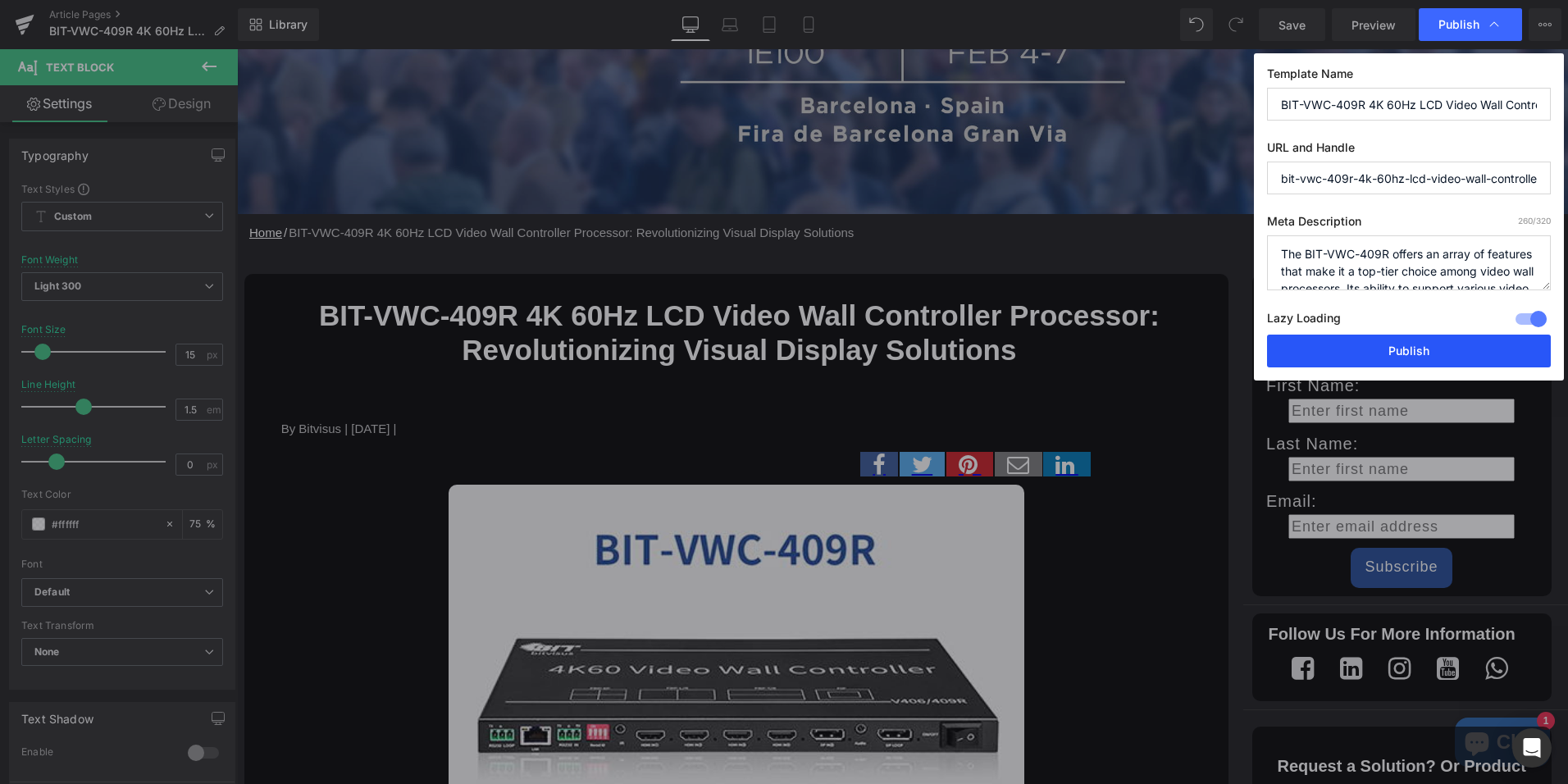
drag, startPoint x: 1338, startPoint y: 341, endPoint x: 636, endPoint y: 733, distance: 804.0
click at [1338, 341] on button "Publish" at bounding box center [1409, 351] width 284 height 33
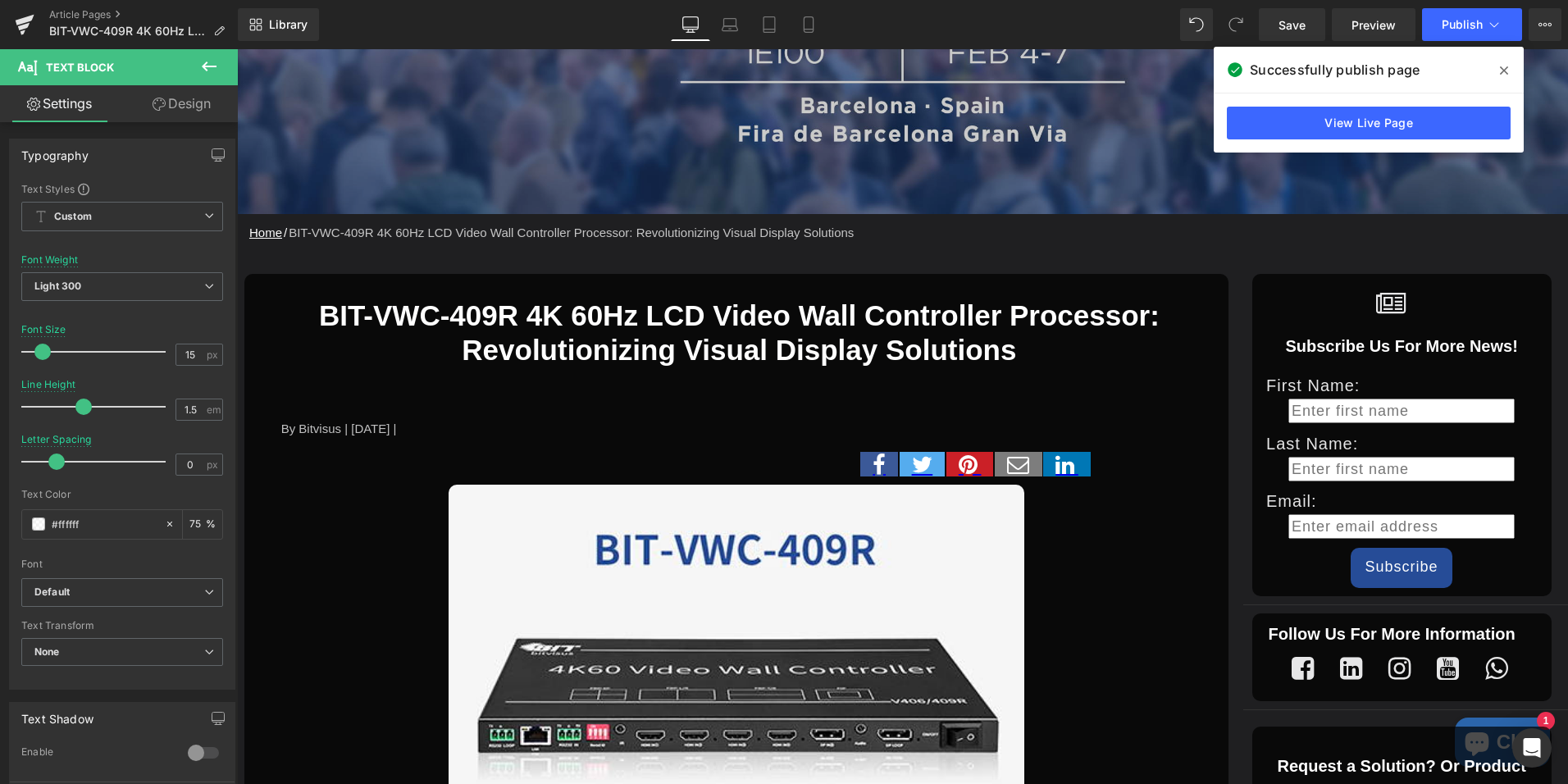
scroll to position [492, 0]
